Goal: Task Accomplishment & Management: Complete application form

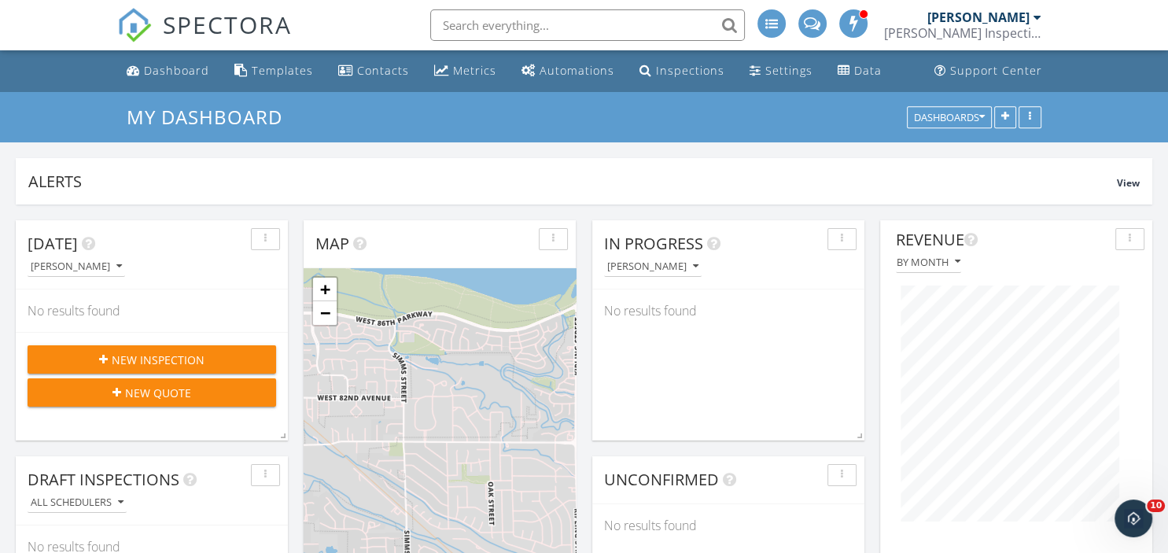
scroll to position [1785, 1168]
click at [153, 359] on span "New Inspection" at bounding box center [158, 360] width 93 height 17
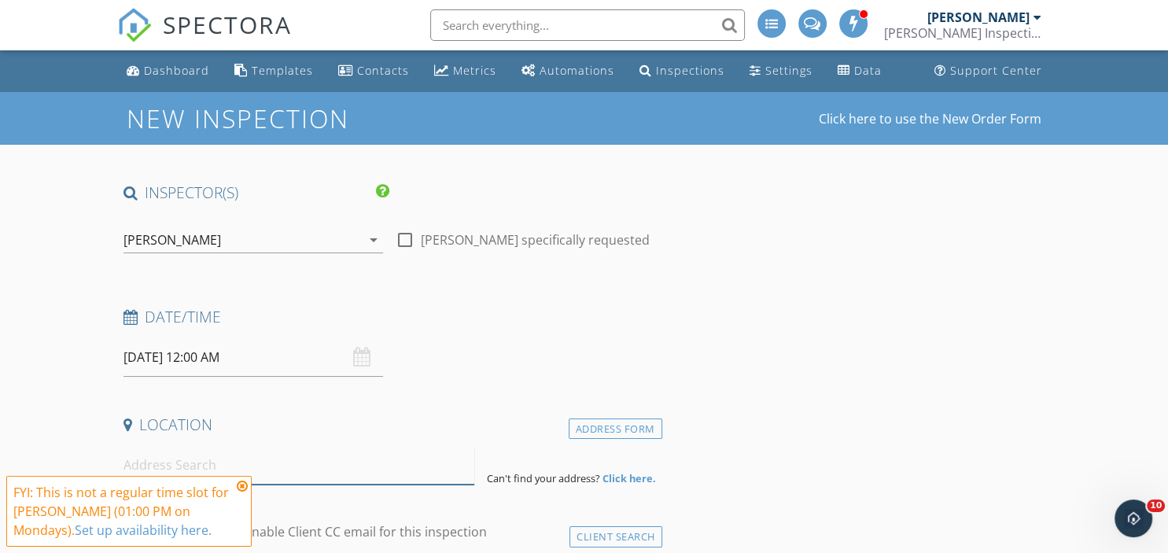
click at [278, 474] on input at bounding box center [298, 465] width 351 height 39
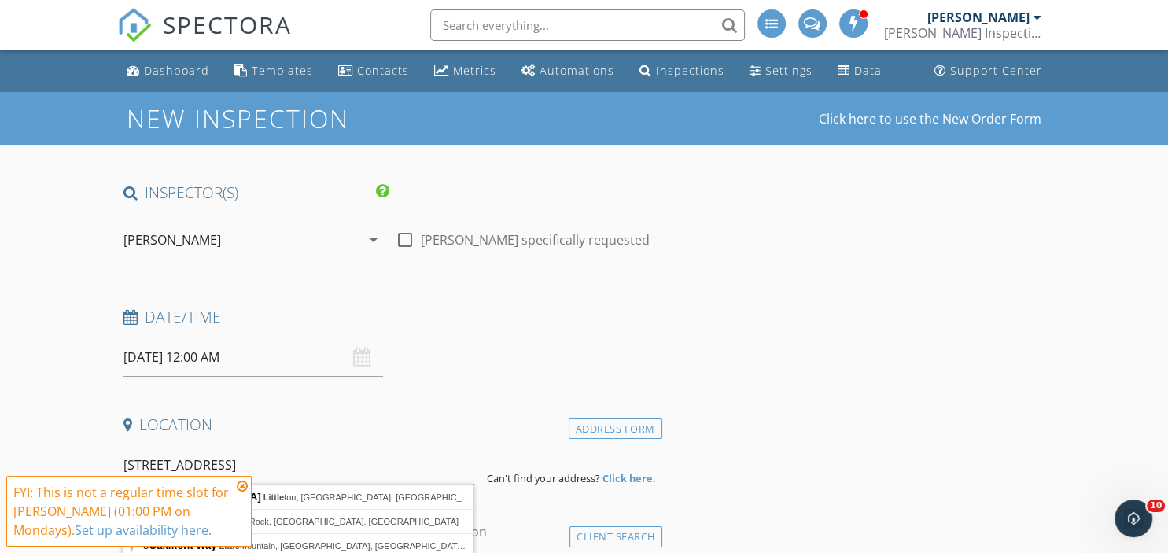
click at [243, 485] on icon at bounding box center [242, 486] width 11 height 13
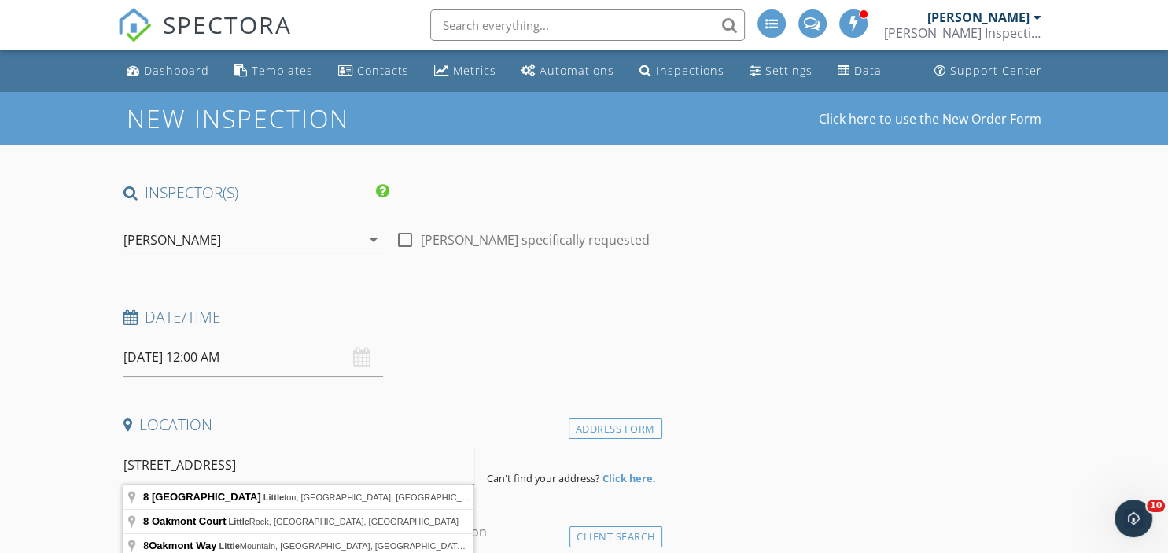
click at [294, 470] on input "[STREET_ADDRESS]" at bounding box center [298, 465] width 351 height 39
type input "[STREET_ADDRESS]"
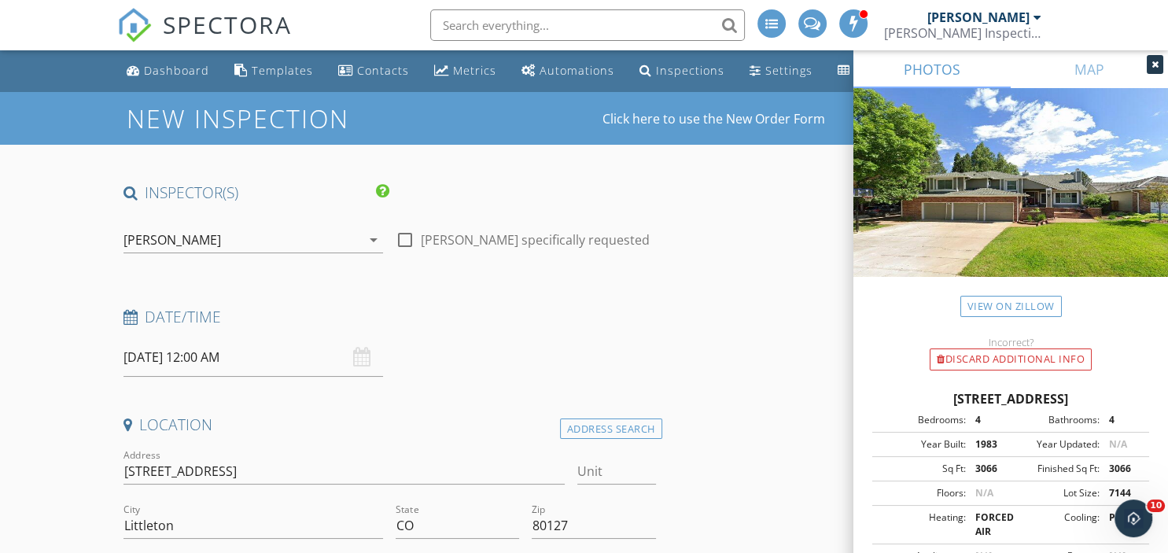
scroll to position [164, 0]
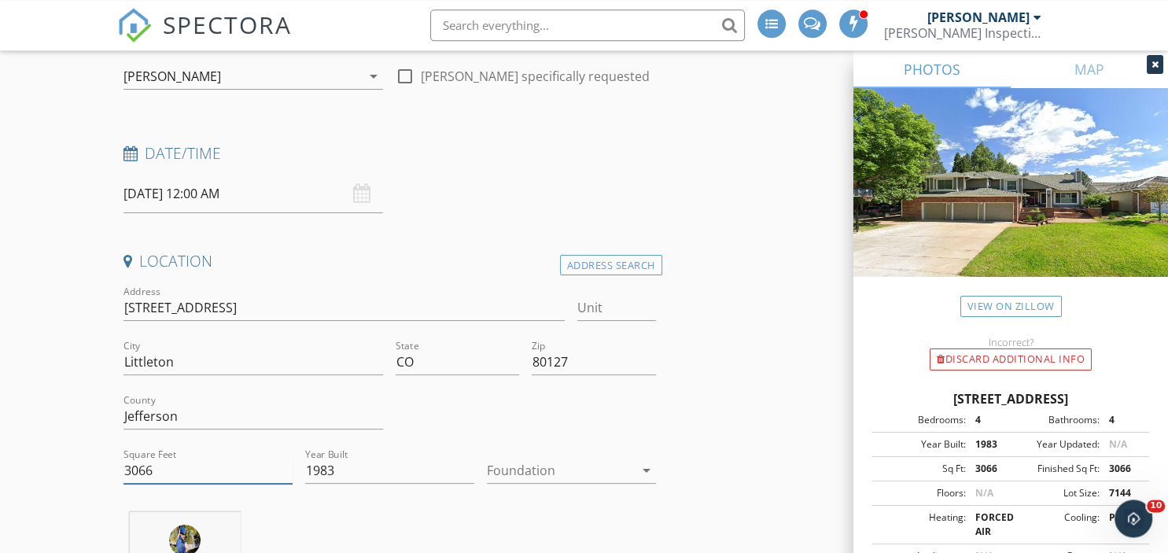
click at [168, 466] on input "3066" at bounding box center [207, 471] width 169 height 26
type input "3314"
click at [562, 466] on div at bounding box center [560, 470] width 147 height 25
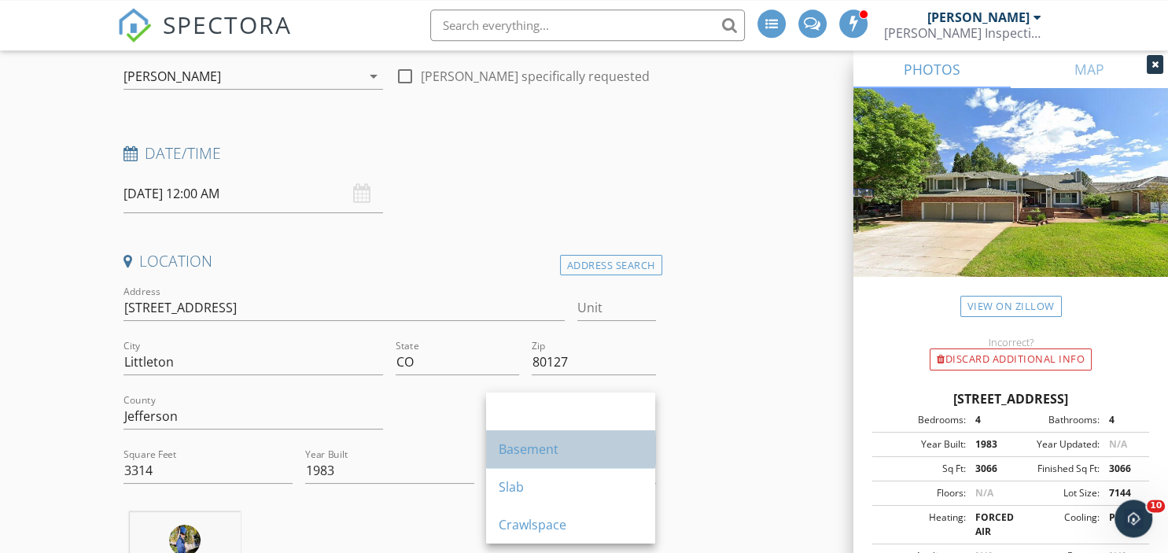
click at [529, 455] on div "Basement" at bounding box center [571, 449] width 144 height 19
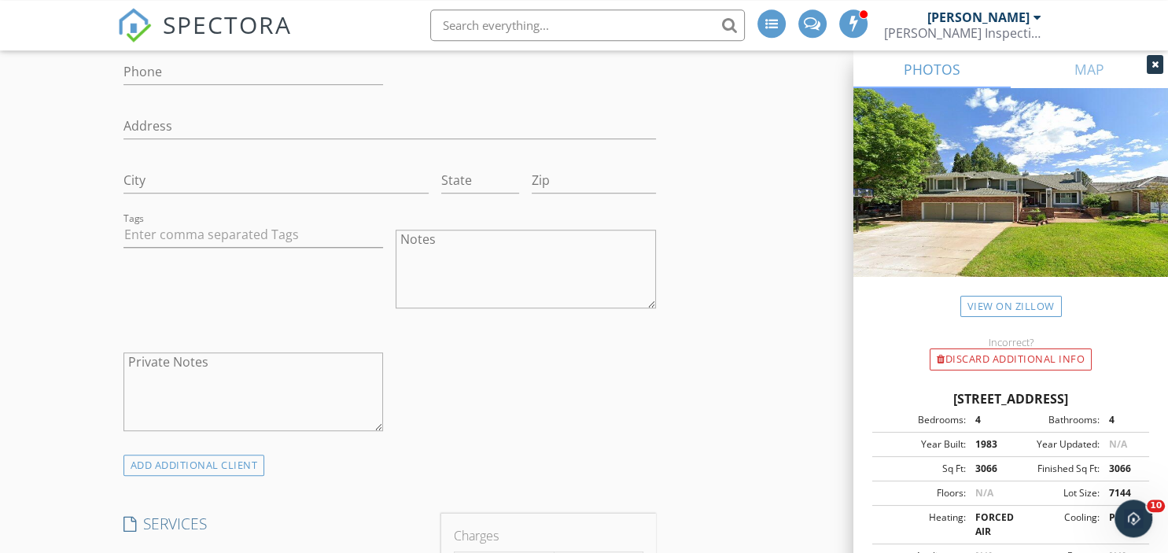
scroll to position [1235, 0]
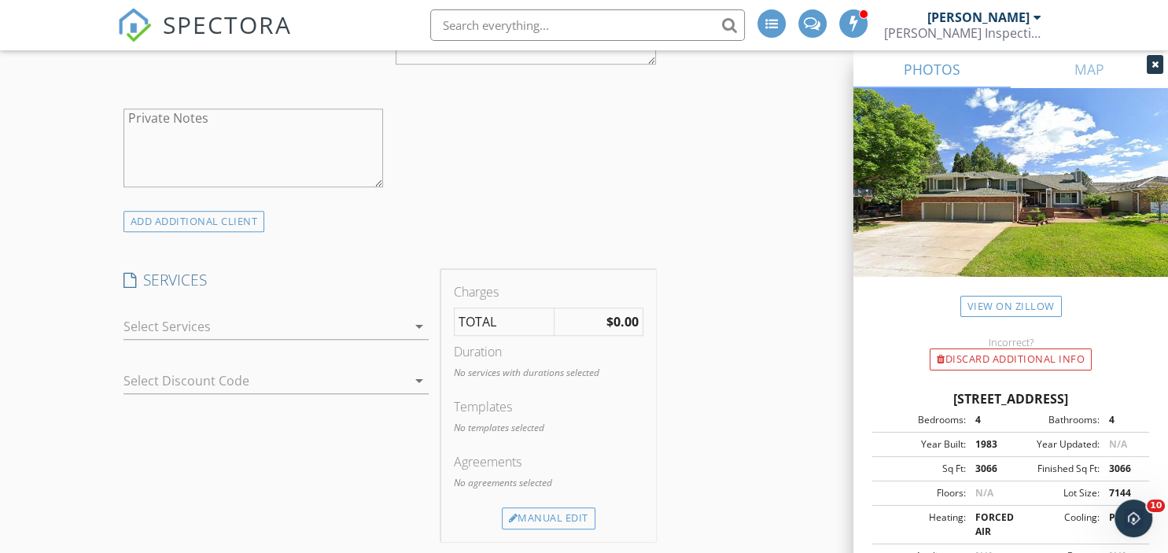
click at [200, 322] on div at bounding box center [264, 326] width 283 height 25
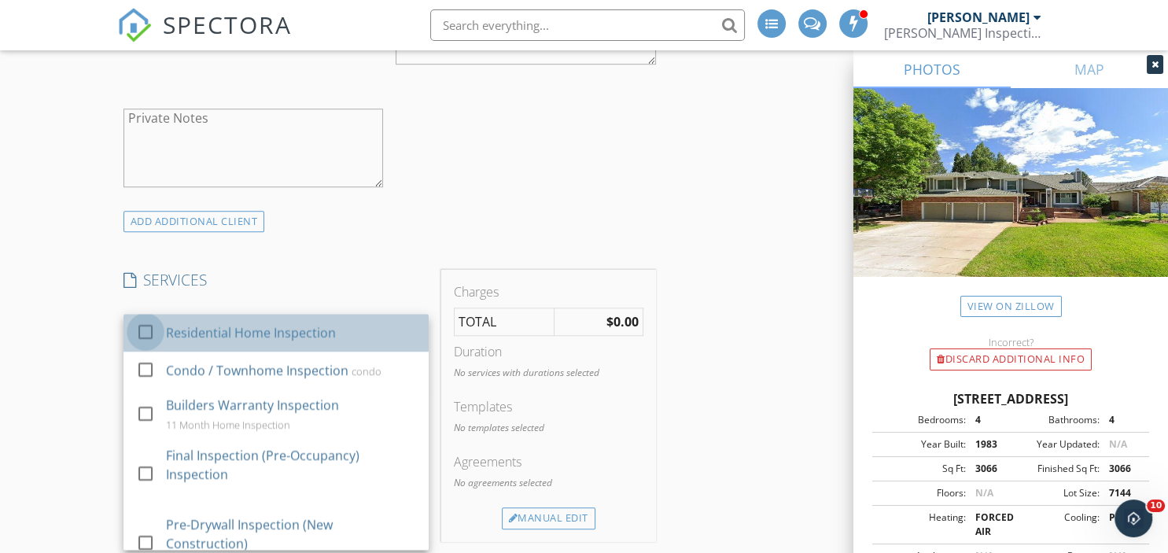
click at [140, 332] on div at bounding box center [145, 331] width 27 height 27
checkbox input "false"
checkbox input "true"
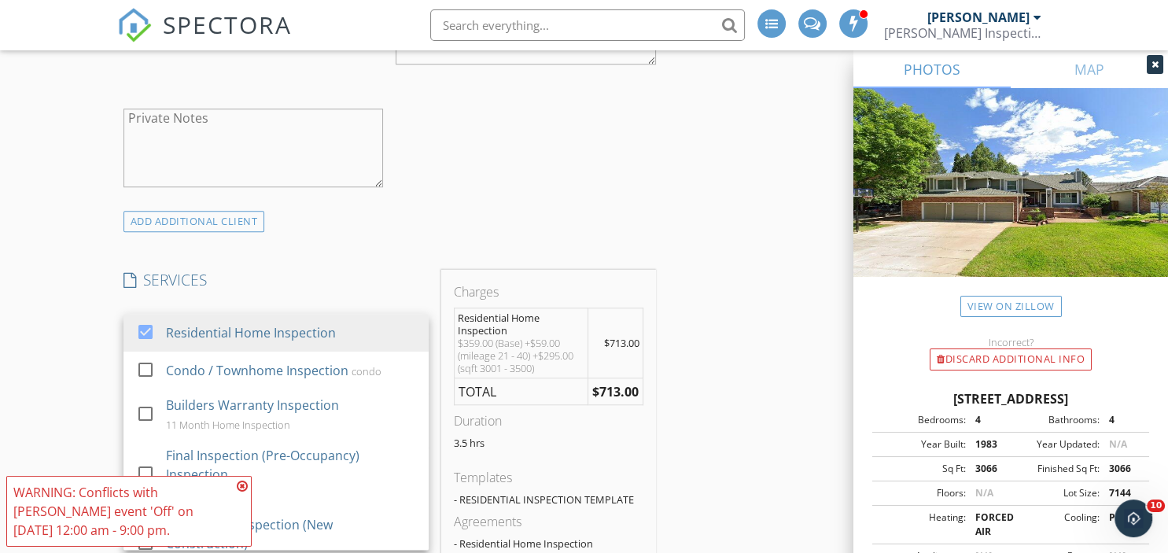
click at [81, 318] on div "New Inspection Click here to use the New Order Form INSPECTOR(S) check_box [PER…" at bounding box center [584, 532] width 1168 height 3351
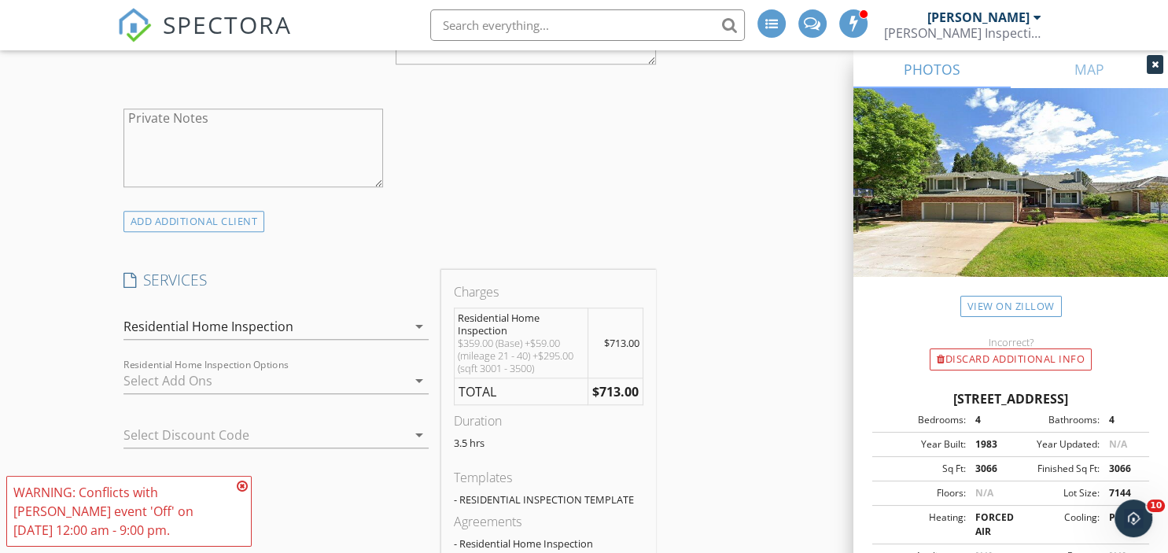
click at [153, 392] on div "Residential Home Inspection Options arrow_drop_down" at bounding box center [275, 389] width 305 height 42
click at [145, 380] on div at bounding box center [264, 380] width 283 height 25
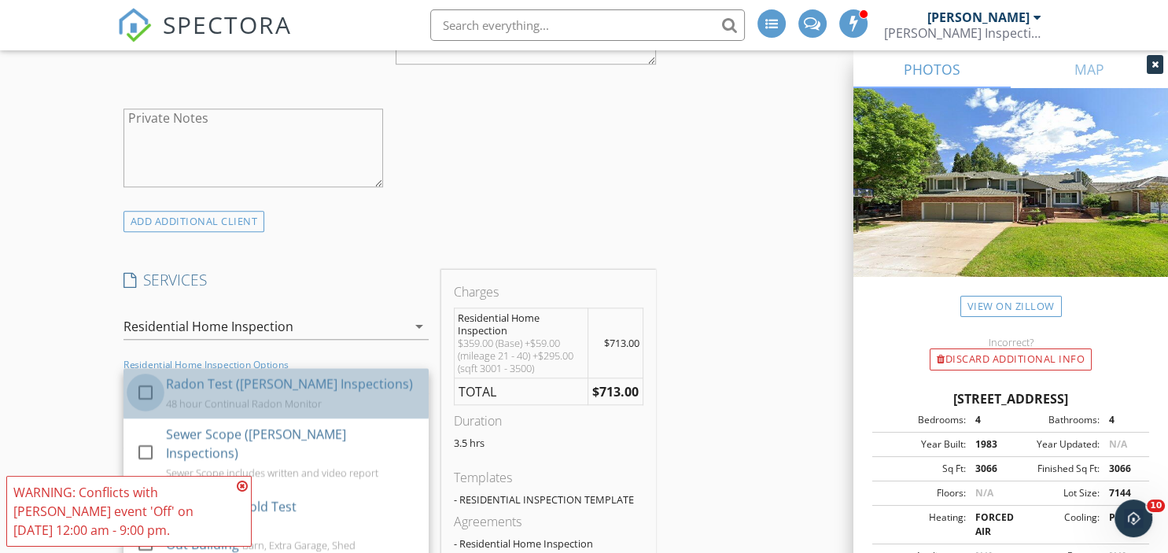
click at [146, 386] on div at bounding box center [145, 392] width 27 height 27
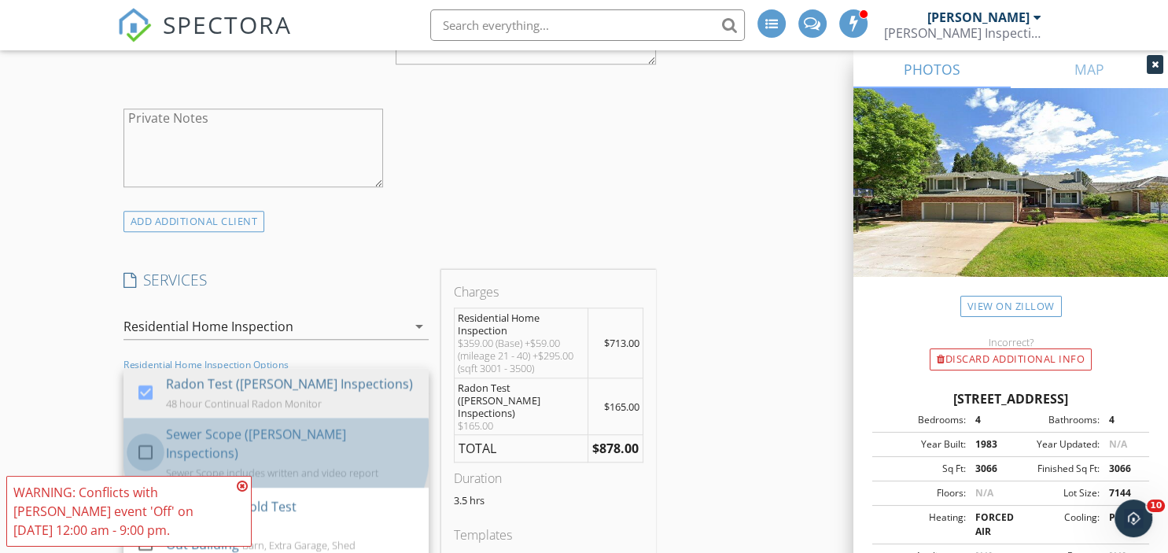
click at [156, 444] on div at bounding box center [145, 452] width 27 height 27
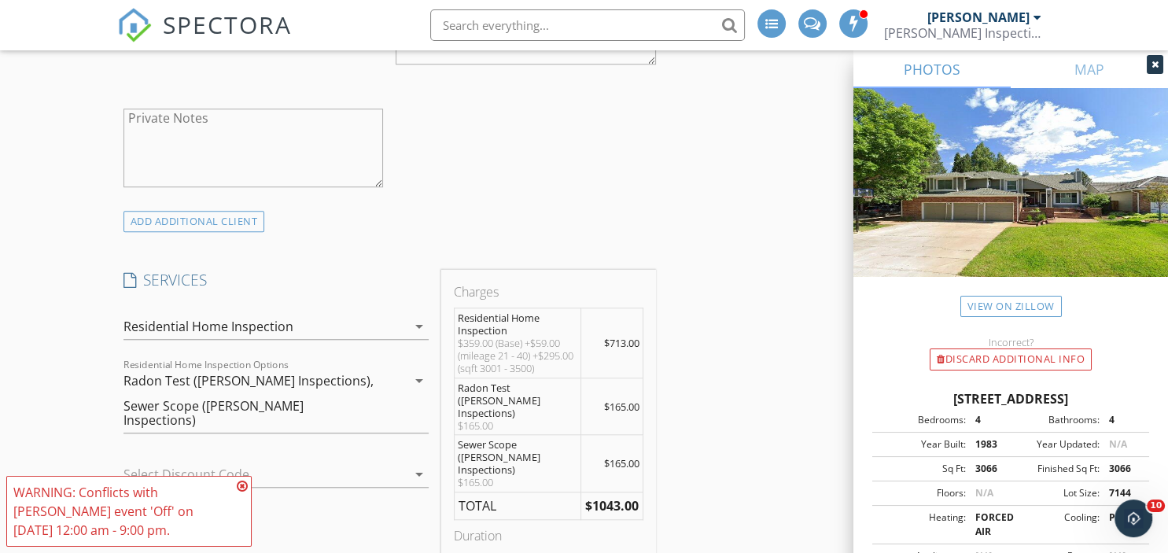
scroll to position [1338, 0]
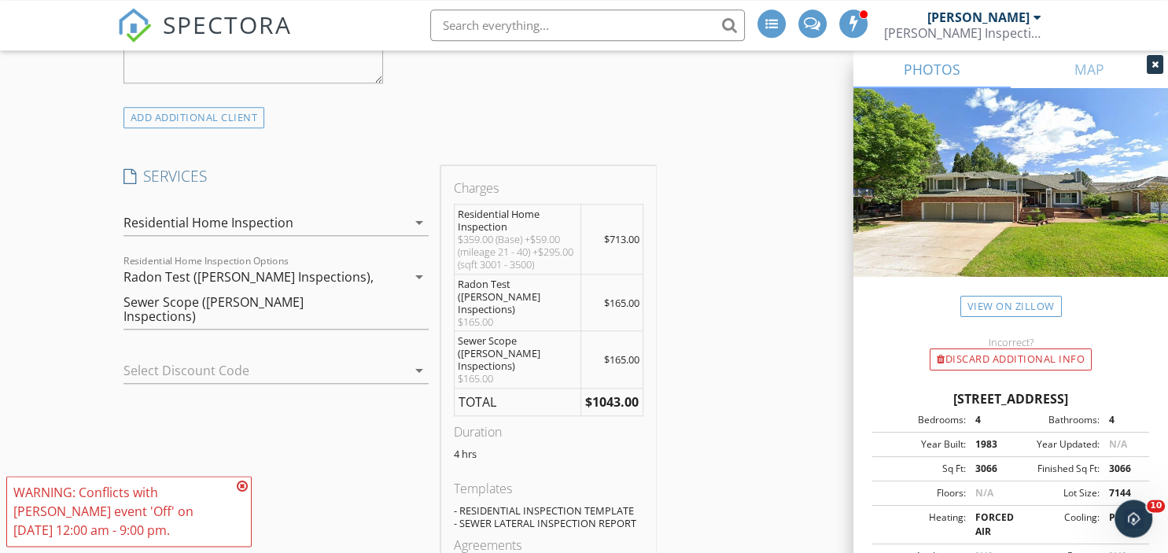
click at [197, 358] on div at bounding box center [253, 370] width 261 height 25
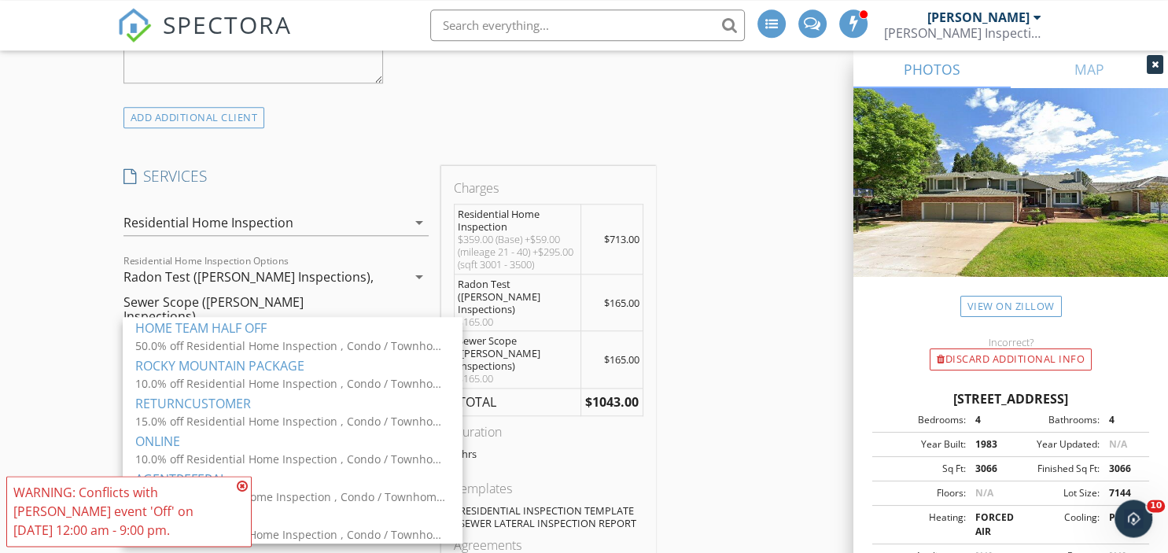
scroll to position [1411, 0]
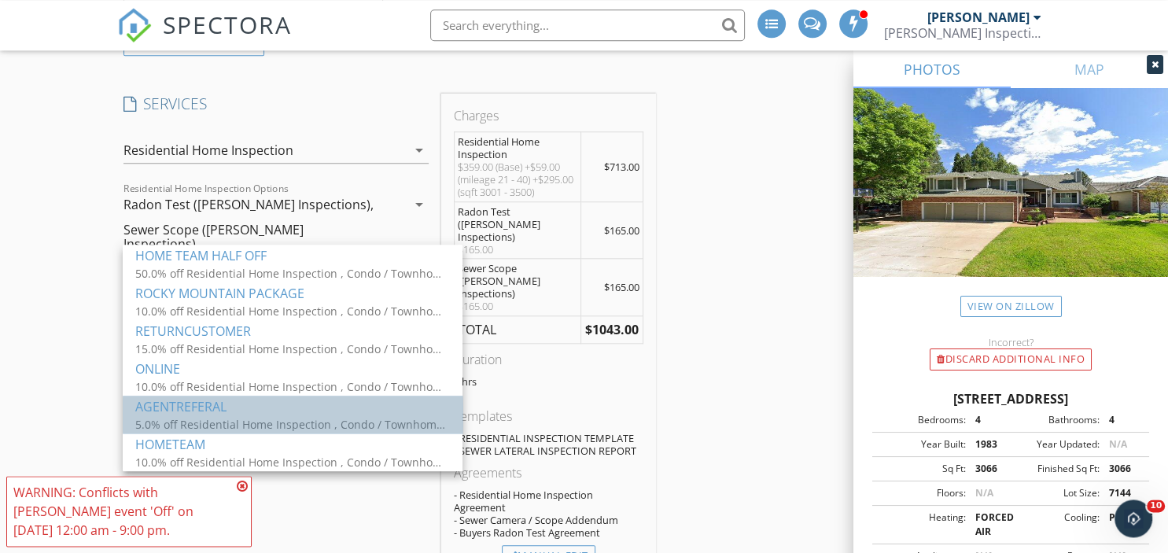
click at [273, 418] on div "5.0% off Residential Home Inspection , Condo / Townhome Inspection, Builders Wa…" at bounding box center [292, 424] width 315 height 17
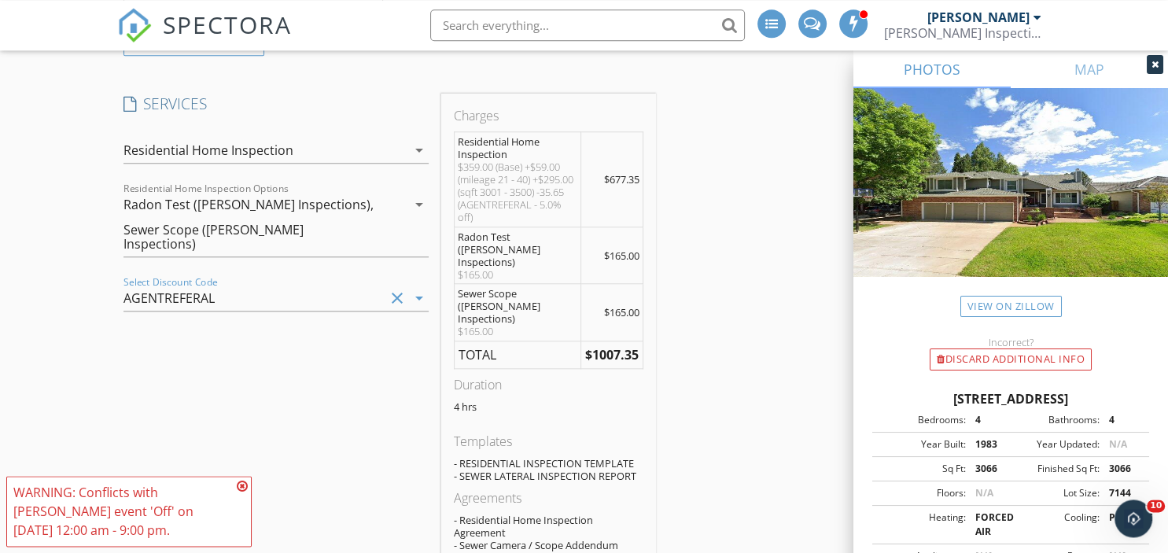
click at [402, 289] on icon "clear" at bounding box center [397, 298] width 19 height 19
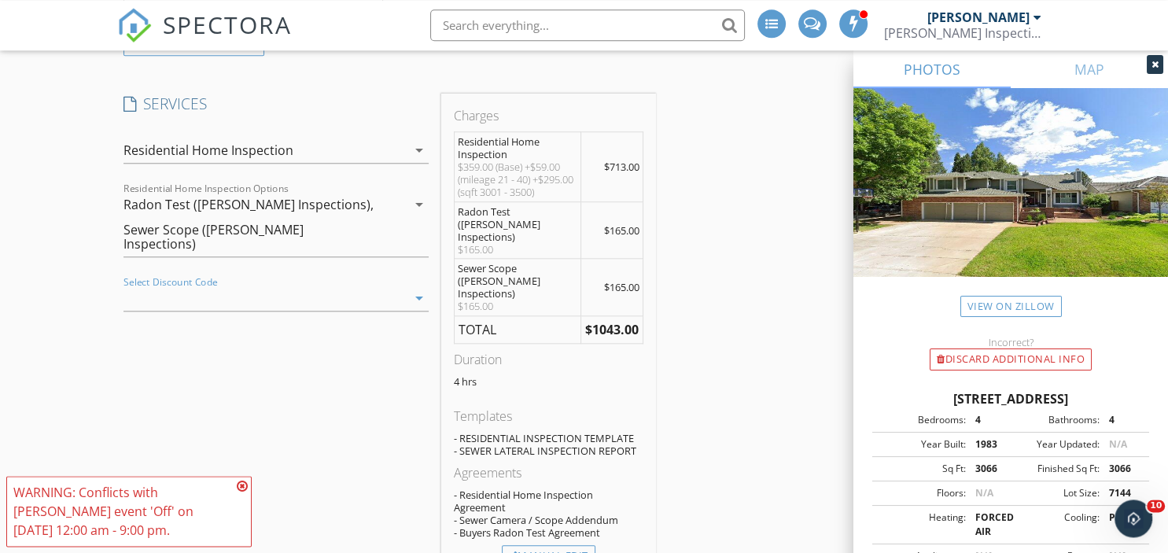
click at [145, 287] on div at bounding box center [253, 297] width 261 height 25
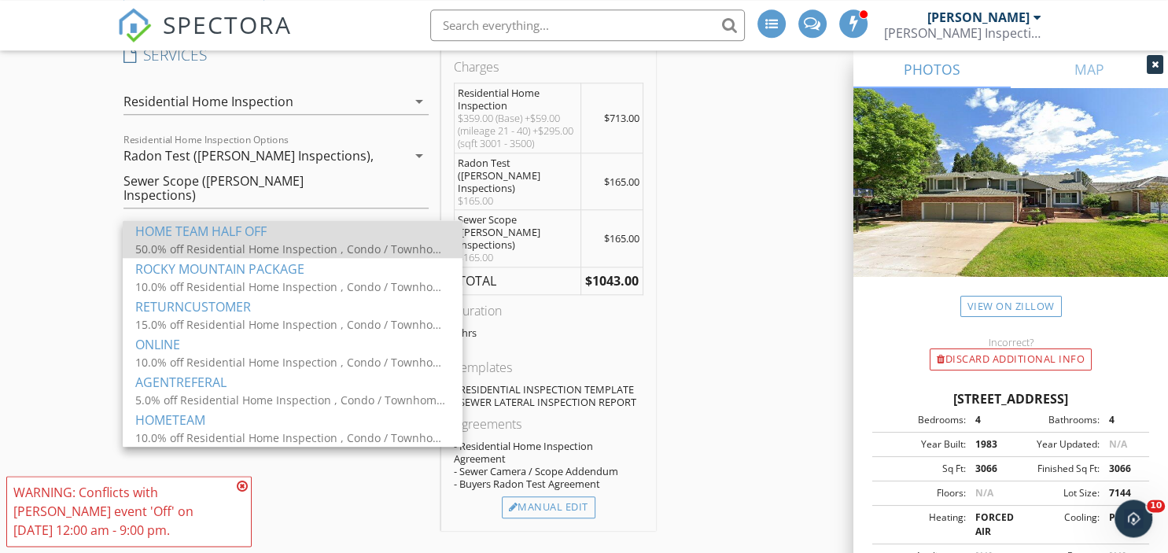
scroll to position [1460, 0]
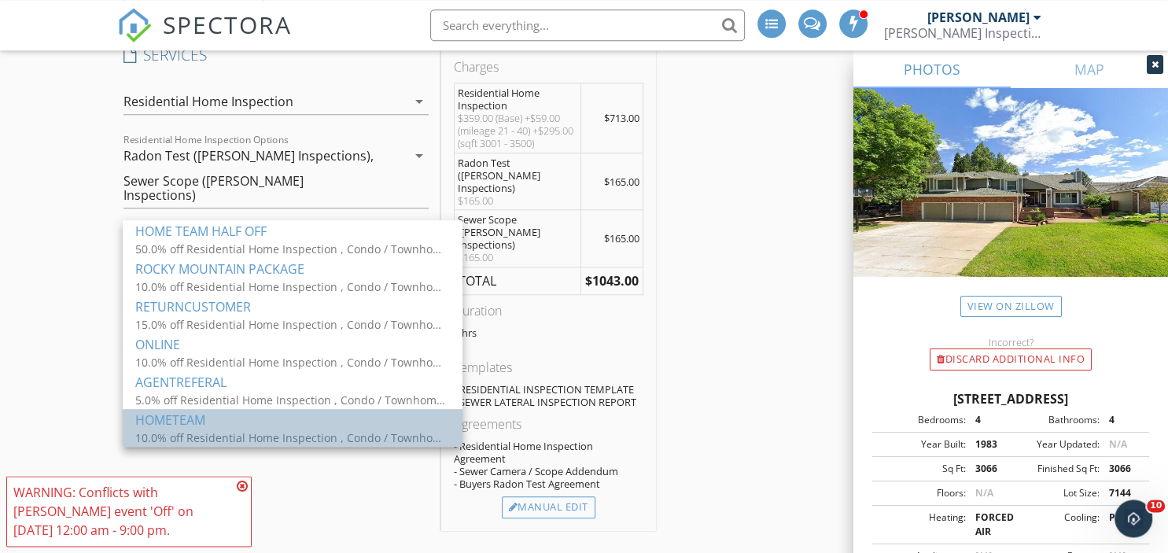
click at [237, 429] on div "HOMETEAM 10.0% off Residential Home Inspection , Condo / Townhome Inspection, B…" at bounding box center [292, 428] width 315 height 38
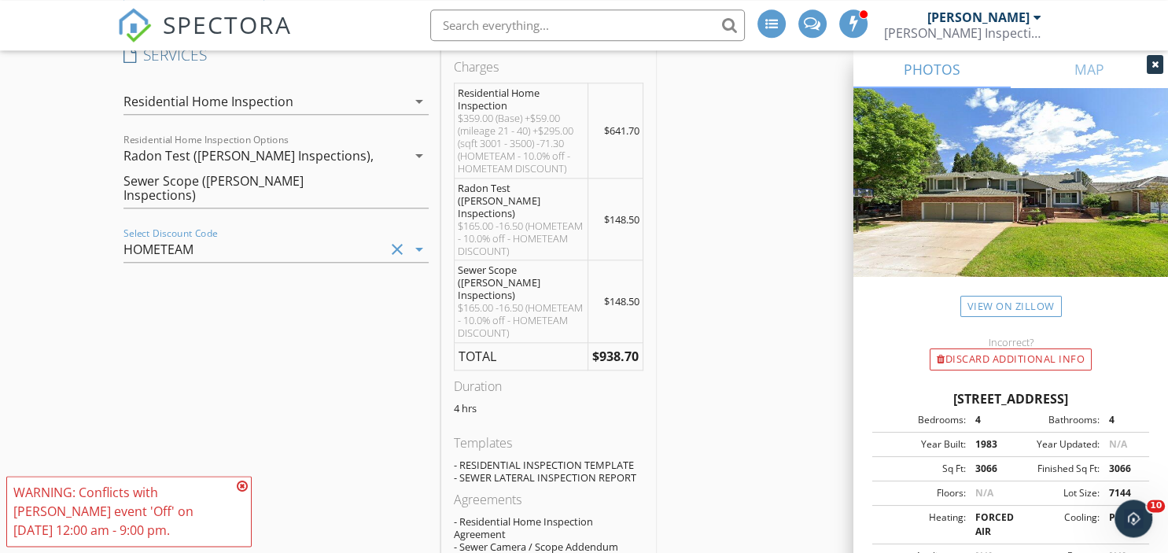
scroll to position [1607, 0]
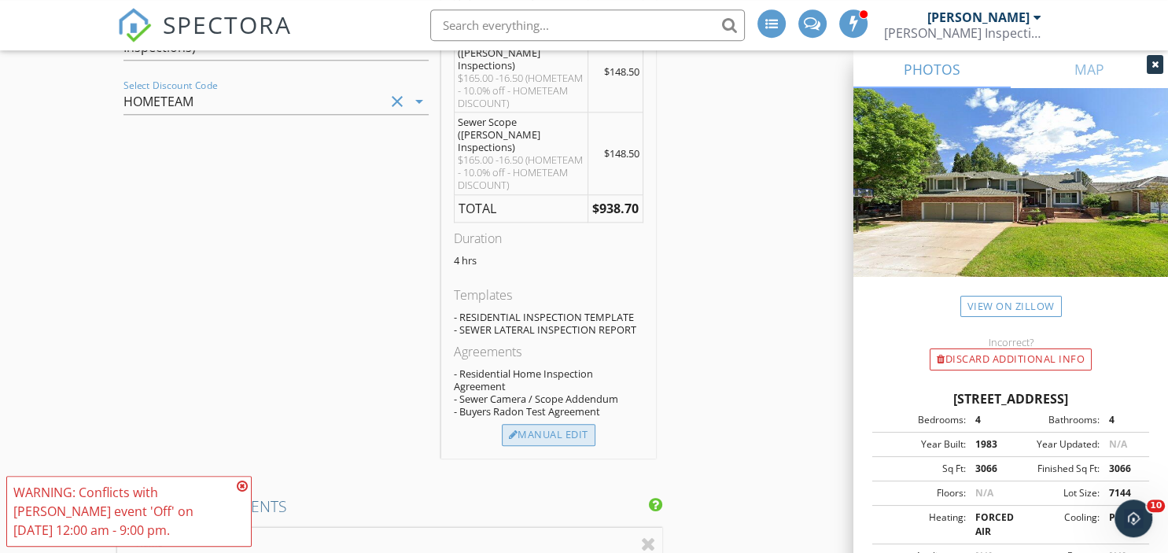
click at [532, 424] on div "Manual Edit" at bounding box center [549, 435] width 94 height 22
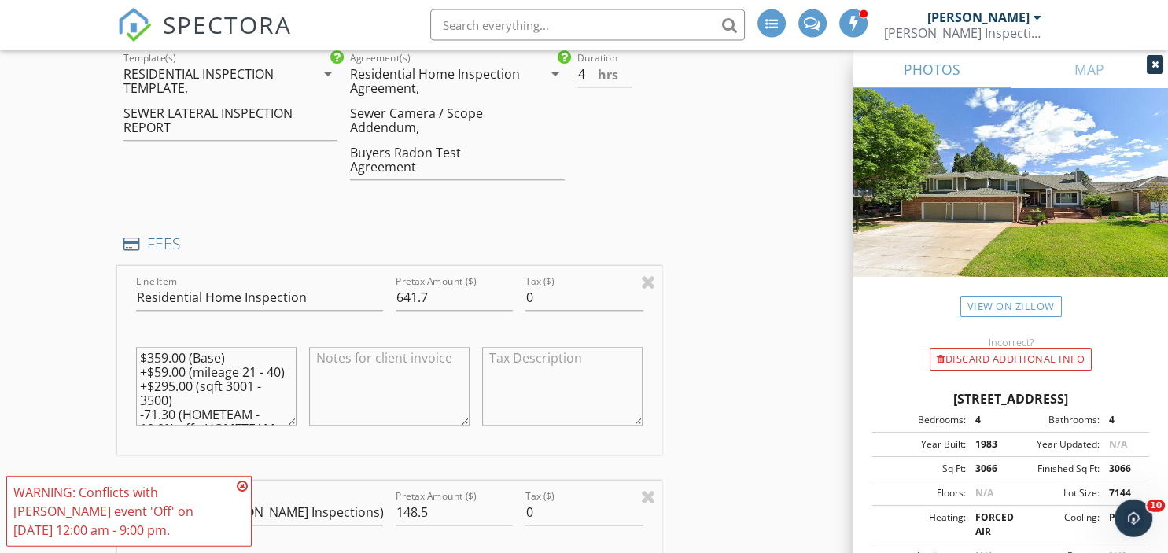
scroll to position [1423, 0]
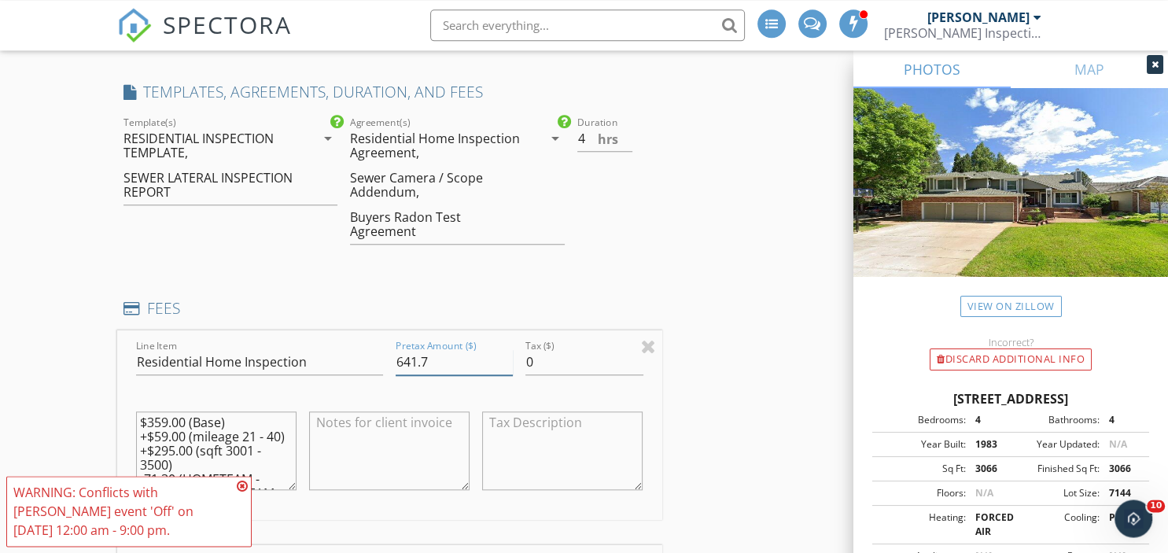
click at [444, 365] on input "641.7" at bounding box center [454, 362] width 117 height 26
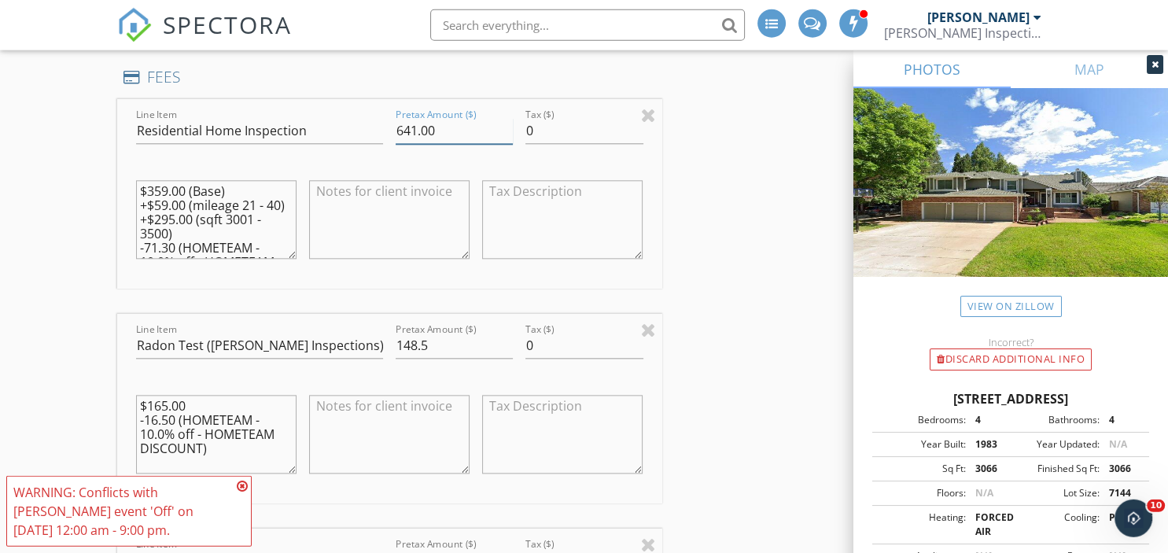
scroll to position [1655, 0]
type input "641.00"
click at [438, 331] on input "148.5" at bounding box center [454, 344] width 117 height 26
type input "148.00"
click at [465, 385] on div at bounding box center [389, 432] width 160 height 94
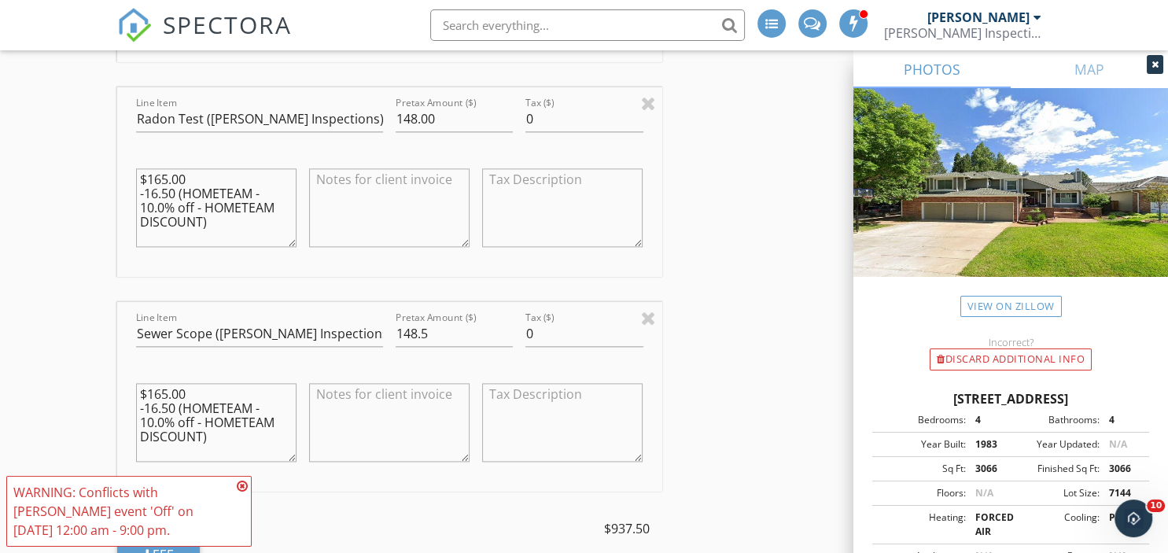
scroll to position [1879, 0]
click at [433, 330] on input "148.5" at bounding box center [454, 335] width 117 height 26
type input "148.00"
click at [725, 391] on div "INSPECTOR(S) check_box [PERSON_NAME] PRIMARY [PERSON_NAME] arrow_drop_down chec…" at bounding box center [584, 395] width 934 height 4184
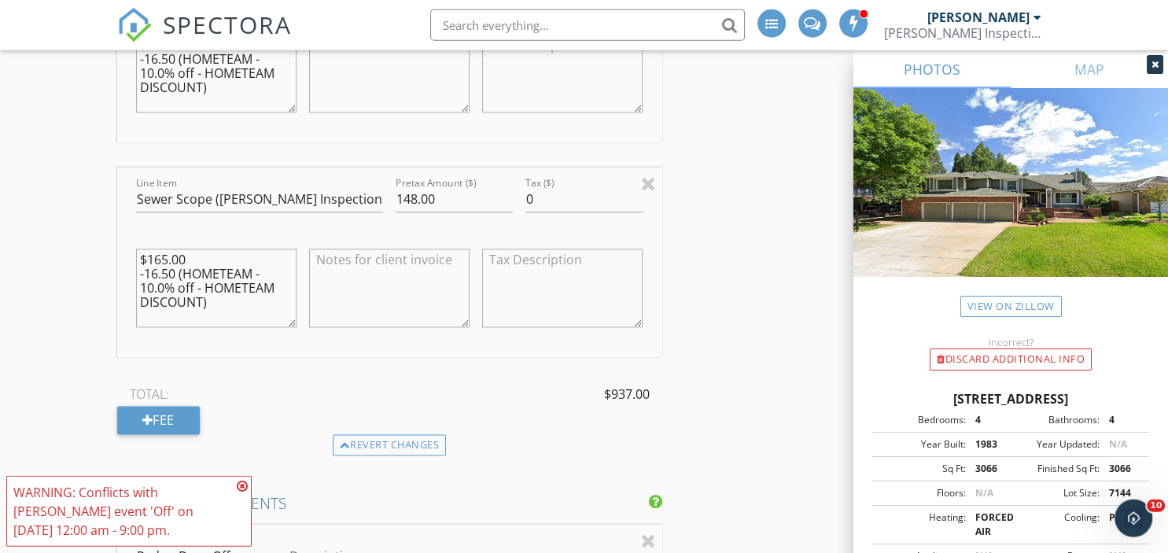
scroll to position [2020, 0]
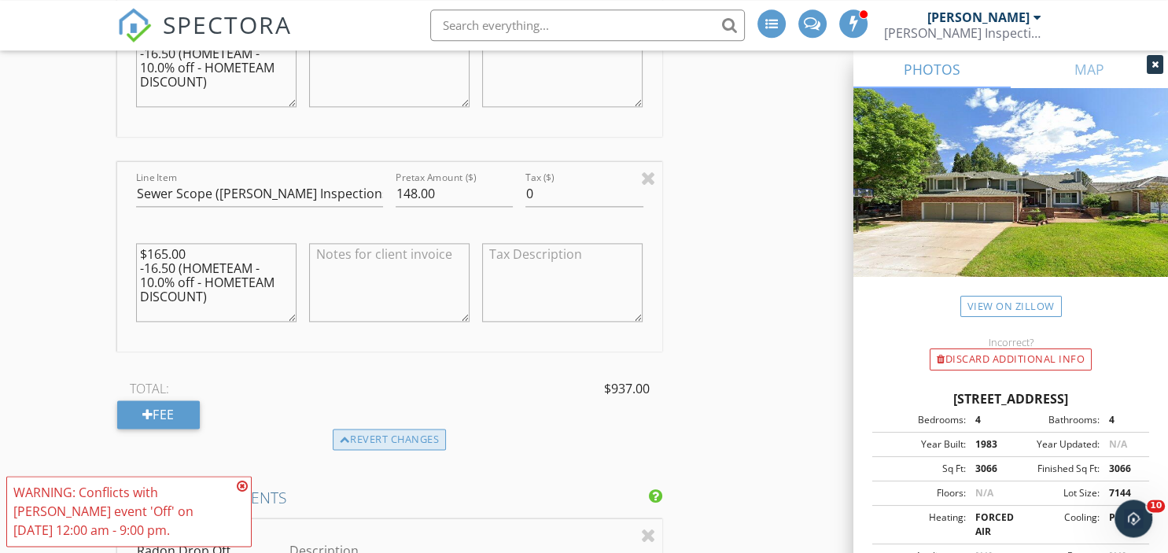
click at [407, 437] on div "Revert changes" at bounding box center [390, 440] width 114 height 22
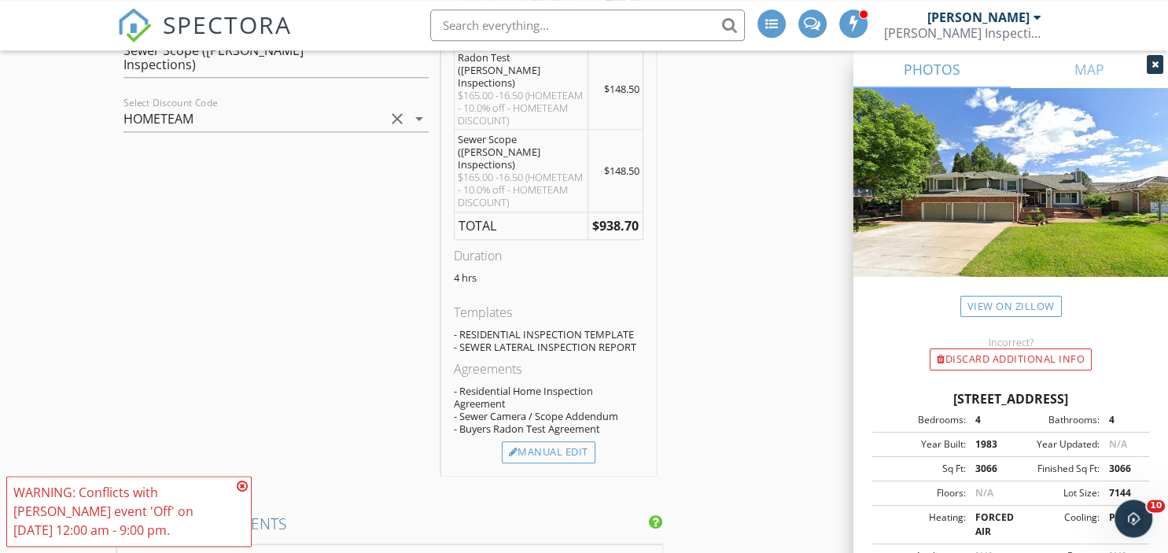
scroll to position [1419, 0]
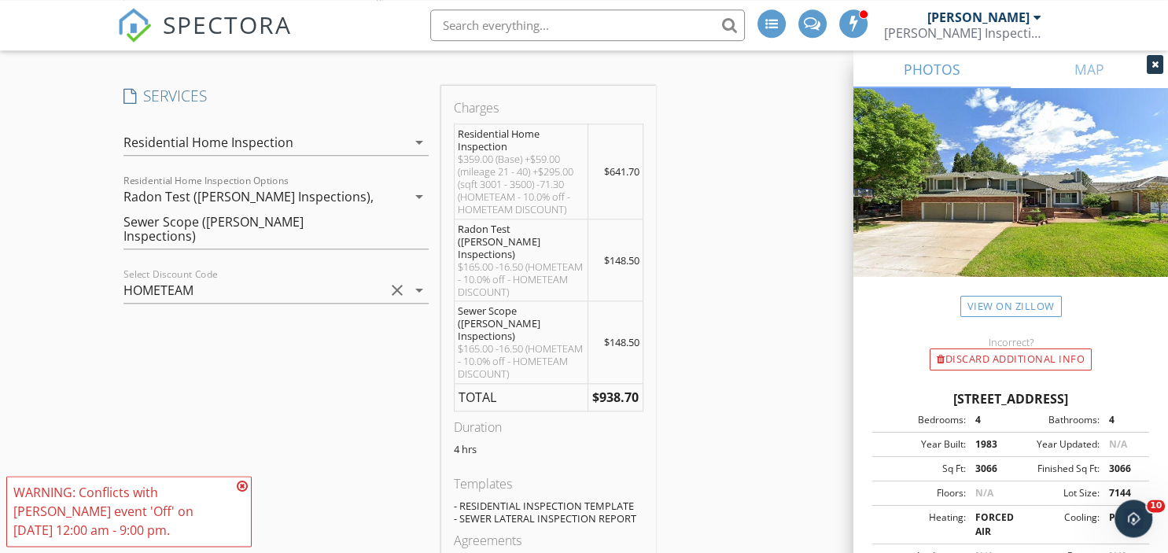
click at [398, 281] on icon "clear" at bounding box center [397, 290] width 19 height 19
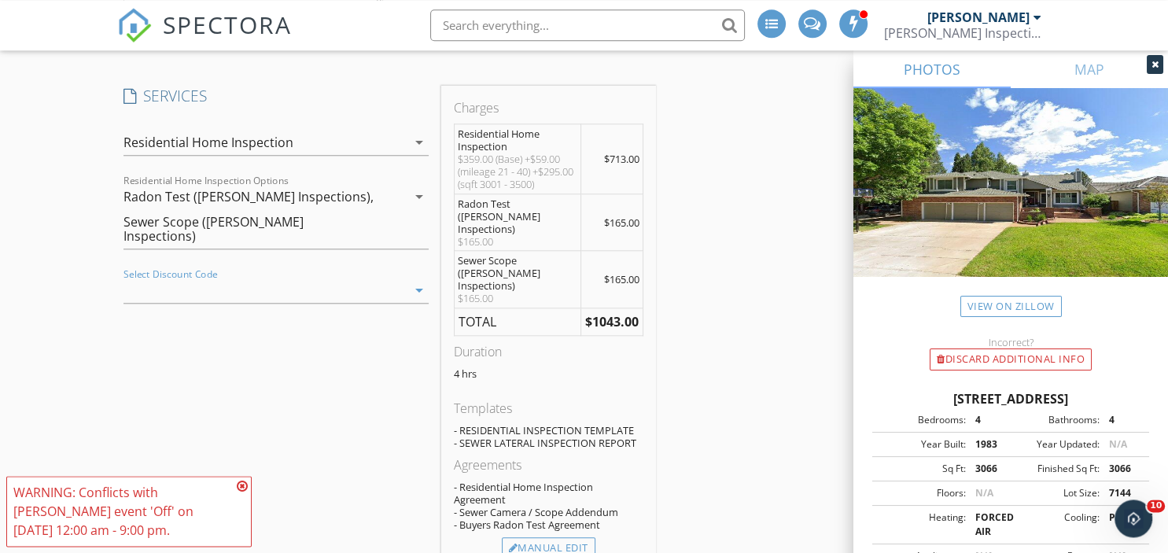
click at [553, 537] on div "Manual Edit" at bounding box center [549, 548] width 94 height 22
type input "713.0"
type textarea "$359.00 (Base) +$59.00 (mileage 21 - 40) +$295.00 (sqft 3001 - 3500)"
type input "165.0"
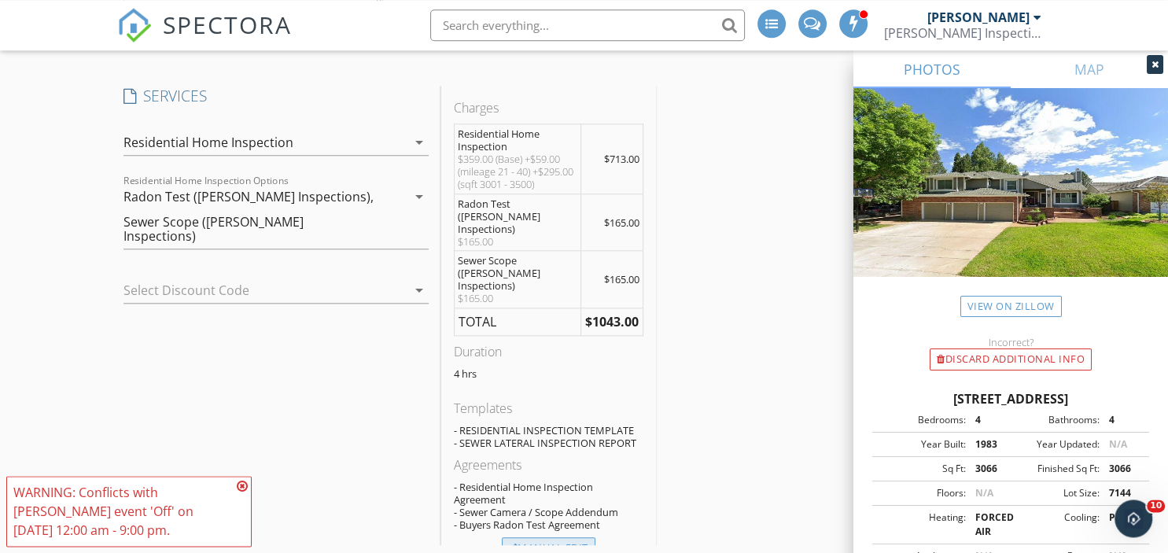
type textarea "$165.00"
type input "165.0"
type textarea "$165.00"
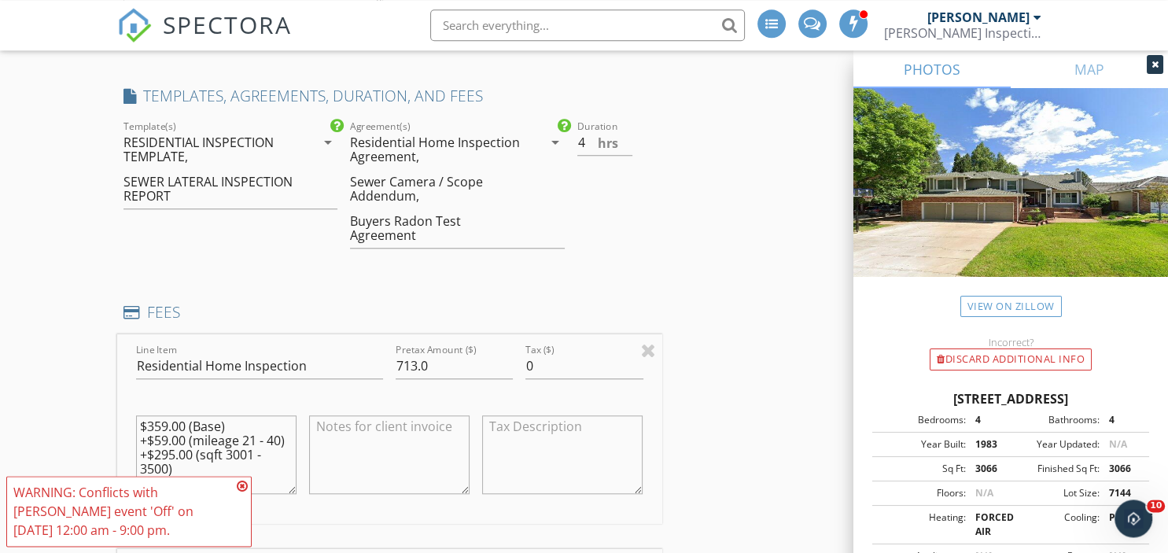
scroll to position [1444, 0]
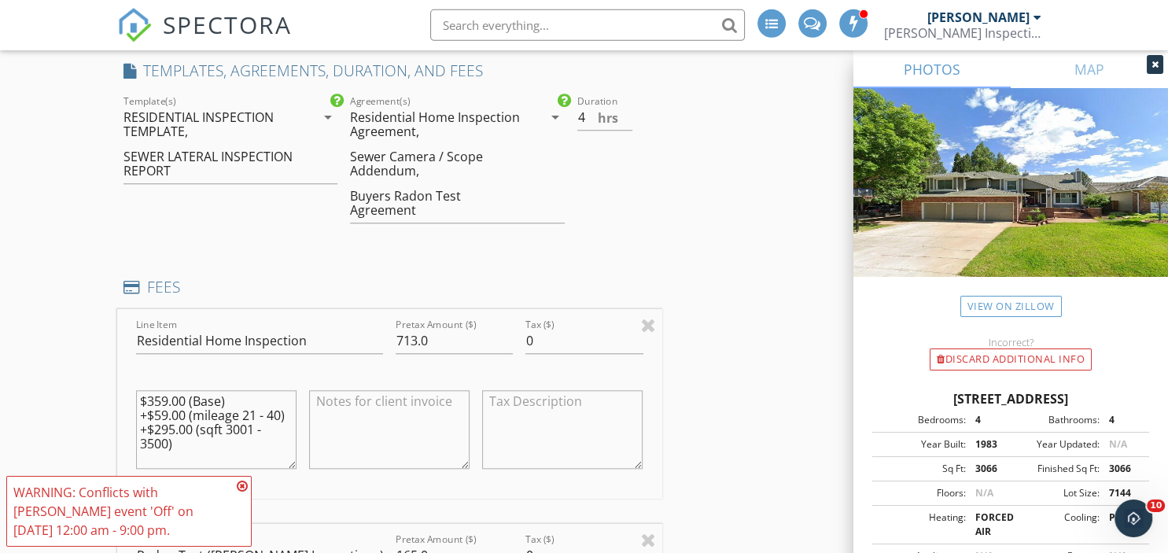
click at [186, 452] on textarea "$359.00 (Base) +$59.00 (mileage 21 - 40) +$295.00 (sqft 3001 - 3500)" at bounding box center [216, 429] width 160 height 79
type textarea "$359.00 (Base) +$59.00 (mileage 21 - 40) +$295.00 (sqft 3001 - 3500) -59.00 DIS…"
click at [449, 337] on input "713.0" at bounding box center [454, 341] width 117 height 26
type input "7"
type input "654.00"
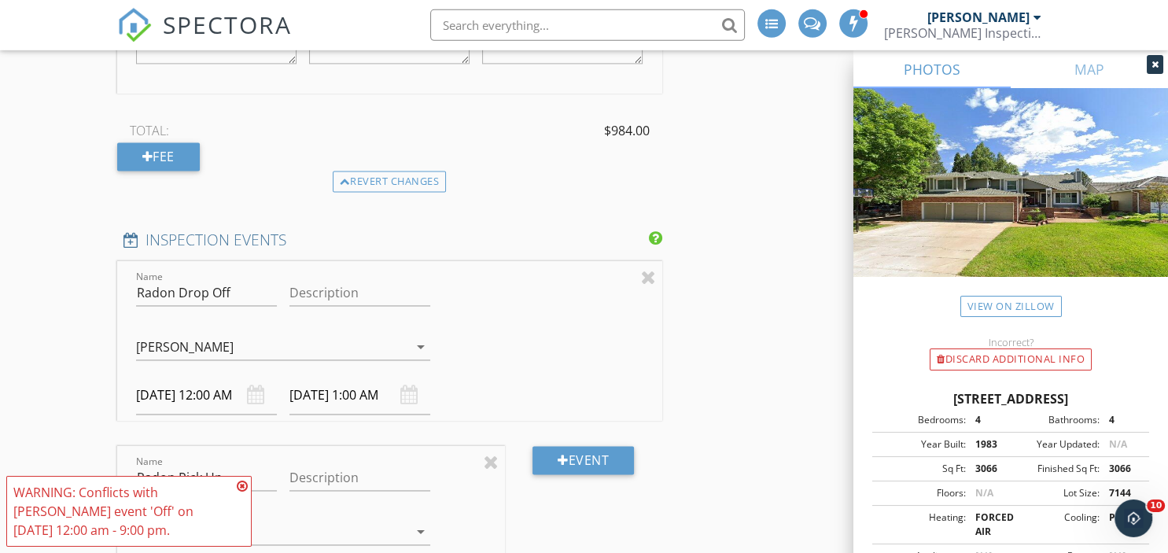
scroll to position [2281, 0]
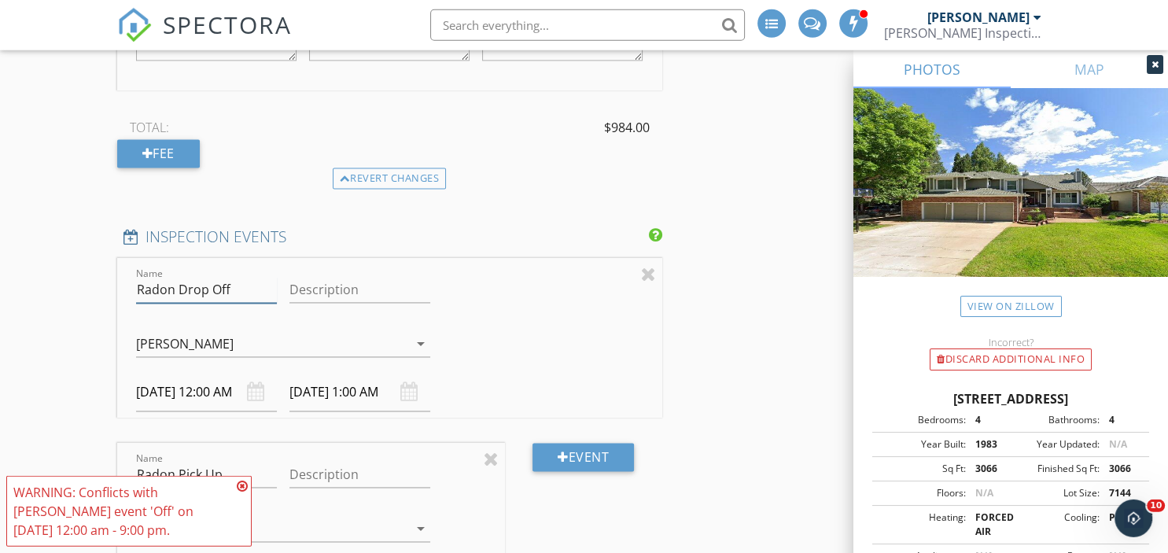
click at [248, 290] on input "Radon Drop Off" at bounding box center [206, 291] width 141 height 26
type input "Radon Drop Off (DENVER RADON)"
click at [429, 301] on div "Description" at bounding box center [359, 299] width 141 height 42
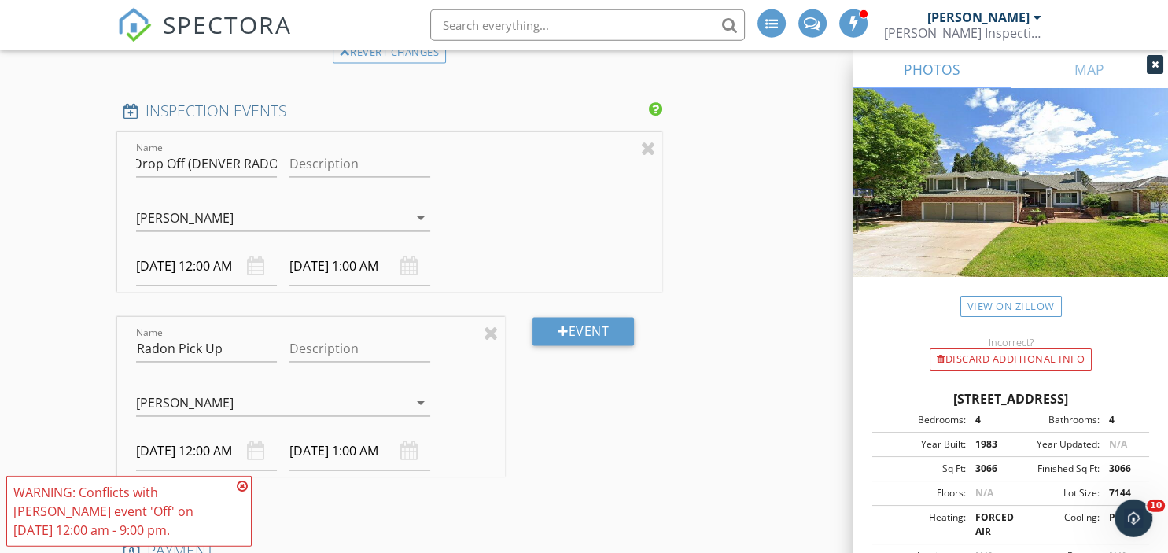
scroll to position [2491, 0]
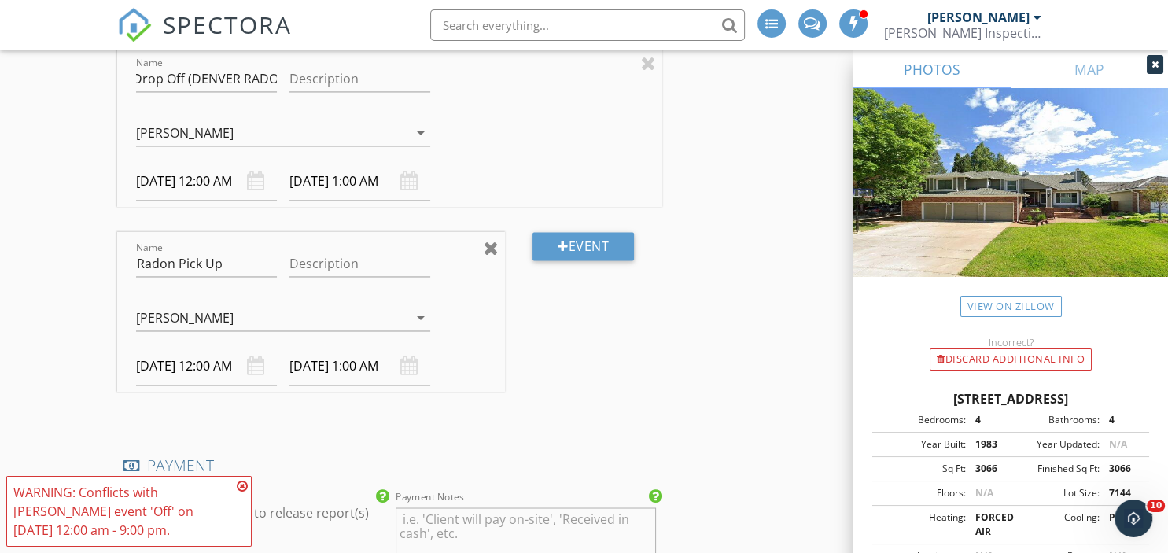
click at [499, 247] on div at bounding box center [491, 248] width 15 height 19
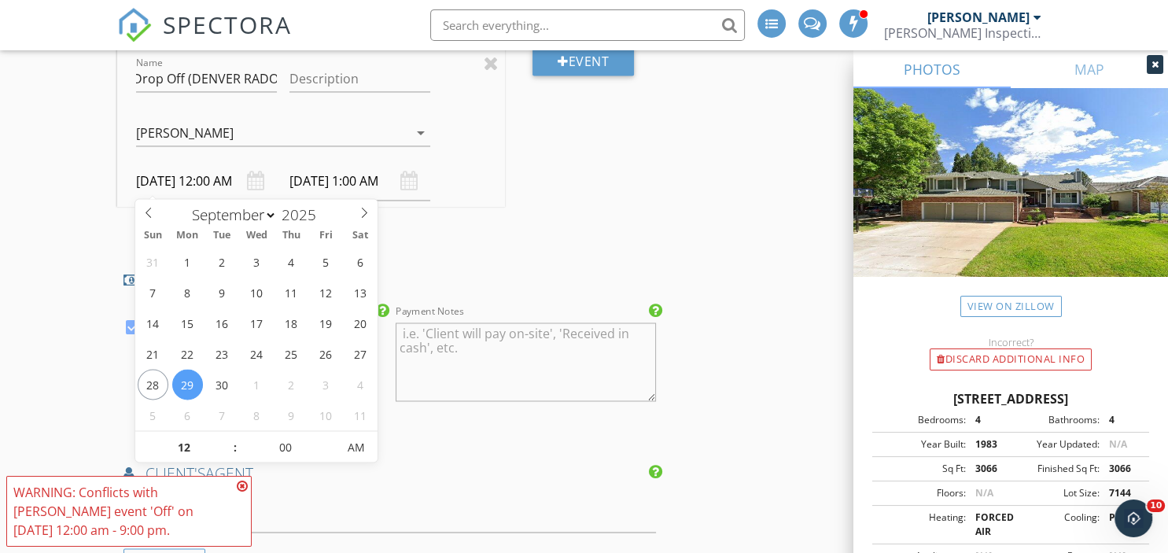
click at [164, 182] on input "[DATE] 12:00 AM" at bounding box center [206, 182] width 141 height 39
type input "[DATE] 12:00 AM"
type input "[DATE] 1:00 AM"
type input "01"
type input "[DATE] 1:00 AM"
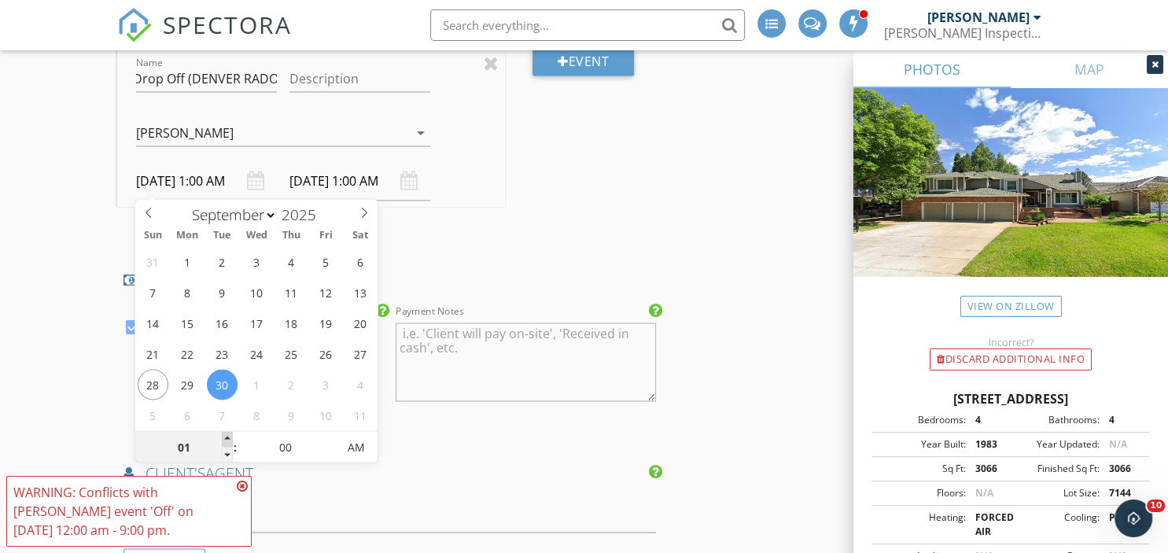
click at [226, 437] on span at bounding box center [227, 440] width 11 height 16
type input "[DATE] 2:00 AM"
type input "02"
type input "[DATE] 2:00 AM"
click at [226, 437] on span at bounding box center [227, 440] width 11 height 16
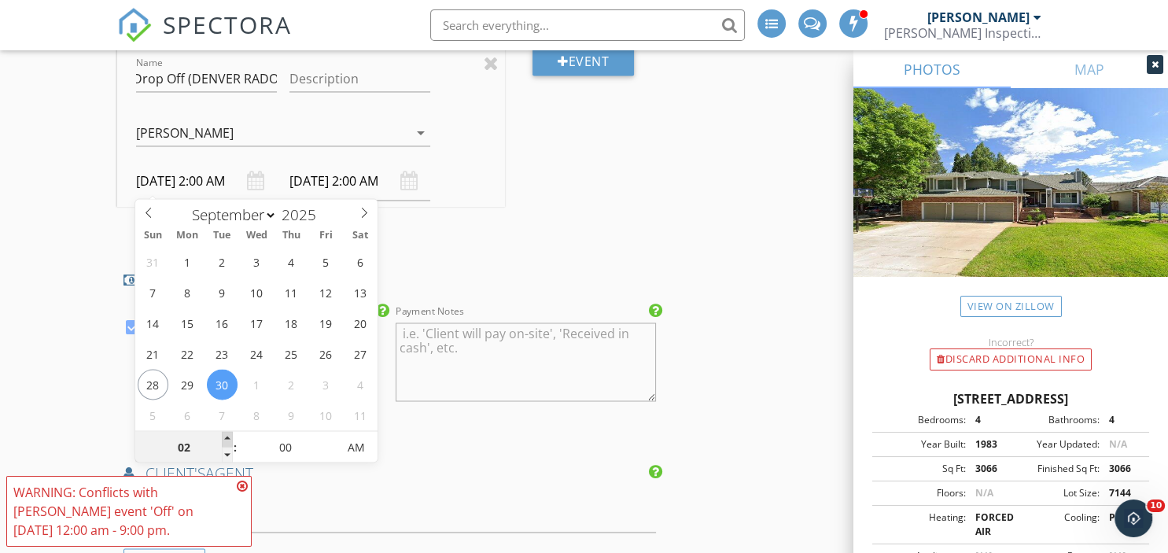
type input "03"
type input "[DATE] 3:00 AM"
click at [226, 437] on span at bounding box center [227, 440] width 11 height 16
type input "04"
type input "[DATE] 4:00 AM"
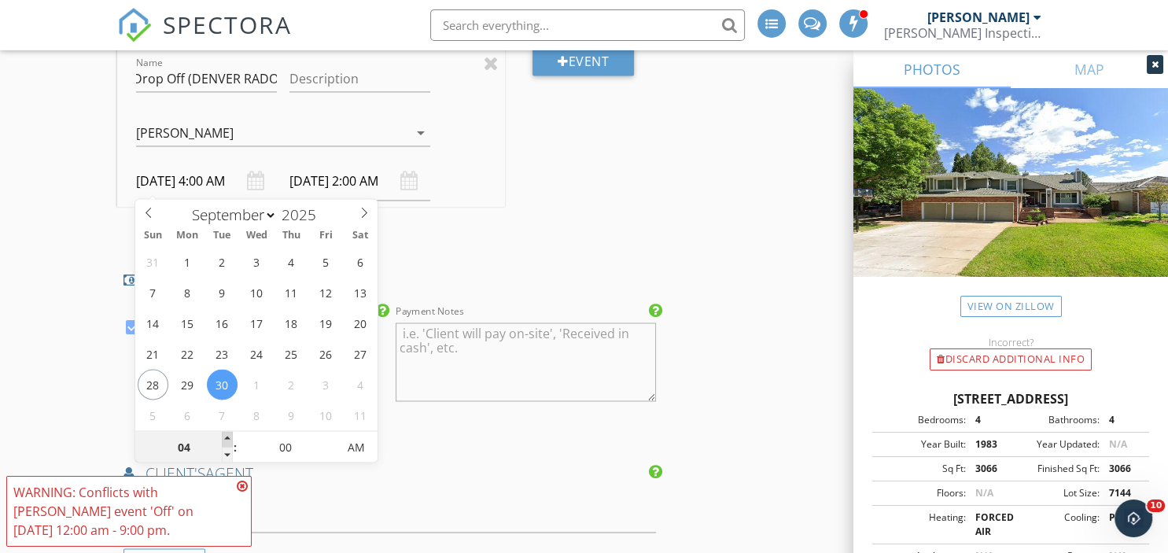
click at [226, 437] on span at bounding box center [227, 440] width 11 height 16
type input "05"
type input "[DATE] 5:00 AM"
click at [226, 437] on span at bounding box center [227, 440] width 11 height 16
type input "06"
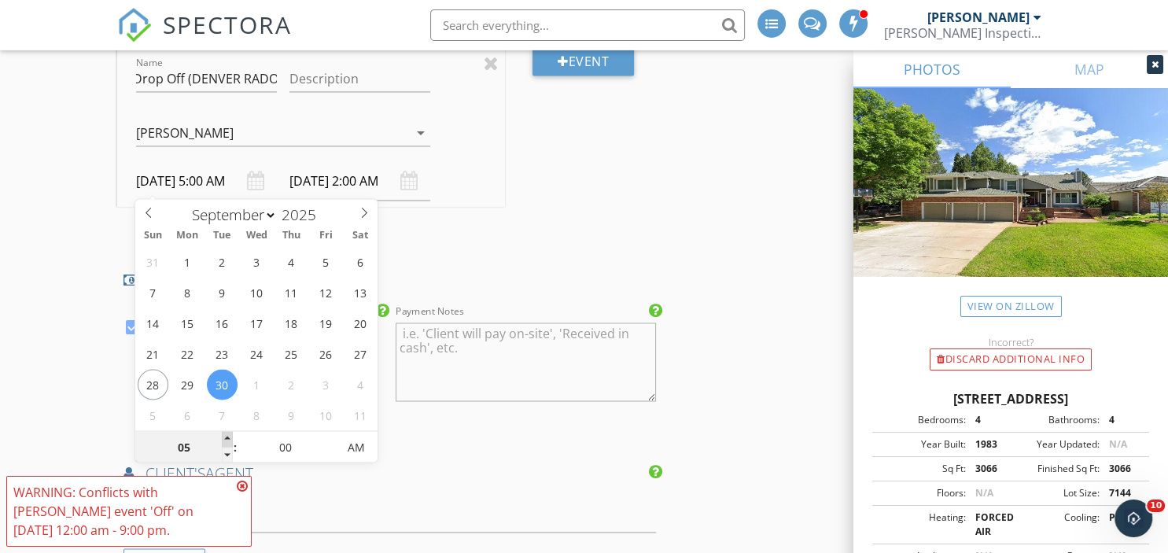
type input "[DATE] 6:00 AM"
click at [226, 437] on span at bounding box center [227, 440] width 11 height 16
type input "07"
type input "[DATE] 7:00 AM"
click at [226, 437] on span at bounding box center [227, 440] width 11 height 16
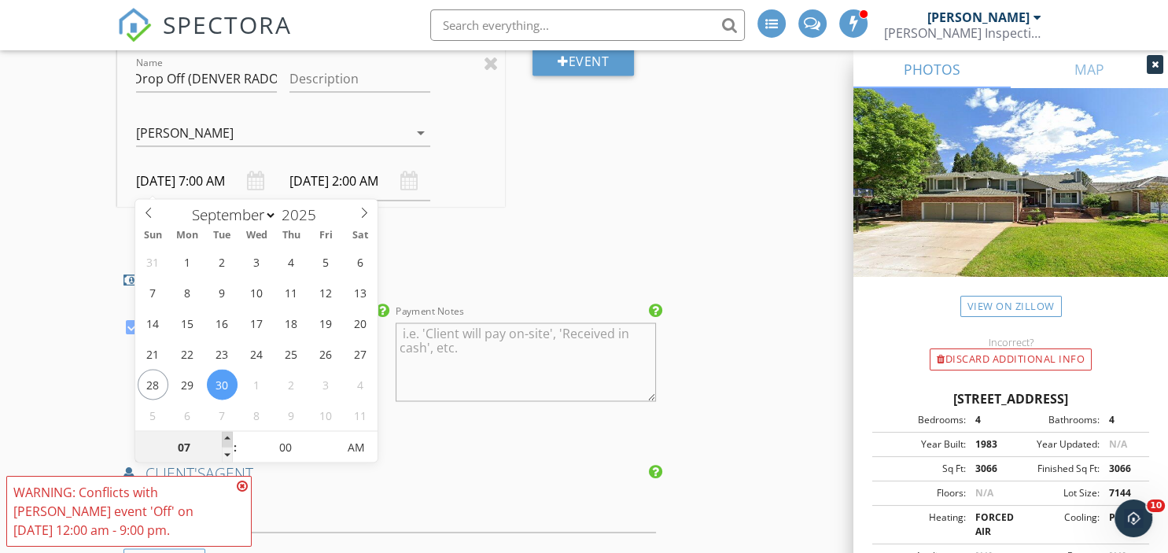
type input "08"
type input "[DATE] 8:00 AM"
click at [226, 437] on span at bounding box center [227, 440] width 11 height 16
type input "09"
type input "[DATE] 9:00 AM"
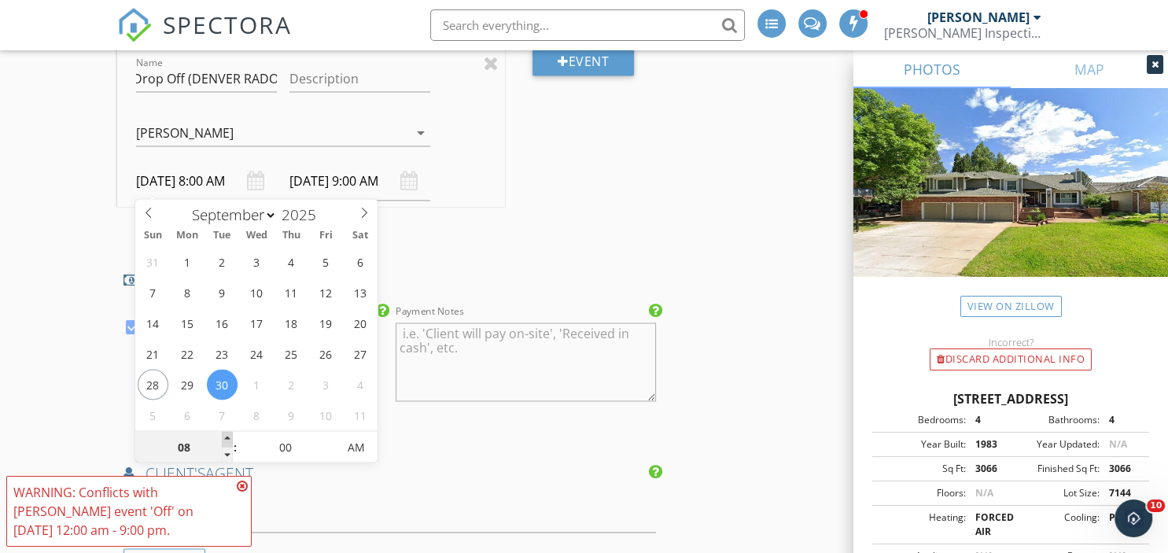
type input "09"
type input "[DATE] 9:00 AM"
click at [226, 437] on span at bounding box center [227, 440] width 11 height 16
type input "10"
type input "[DATE] 10:00 AM"
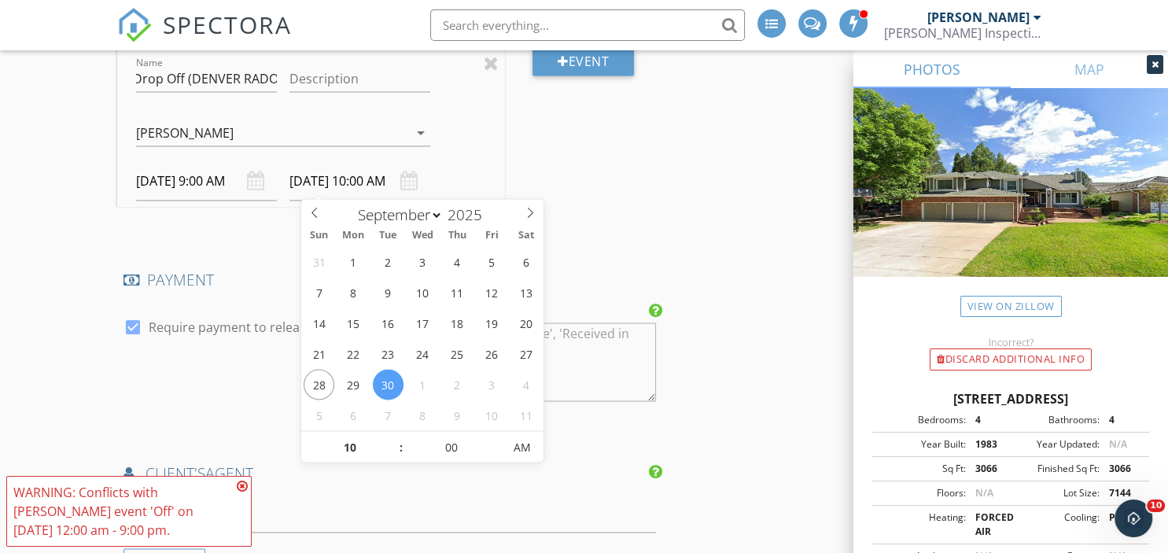
click at [394, 177] on input "[DATE] 10:00 AM" at bounding box center [359, 182] width 141 height 39
type input "11"
type input "[DATE] 11:00 AM"
click at [392, 440] on span at bounding box center [393, 440] width 11 height 16
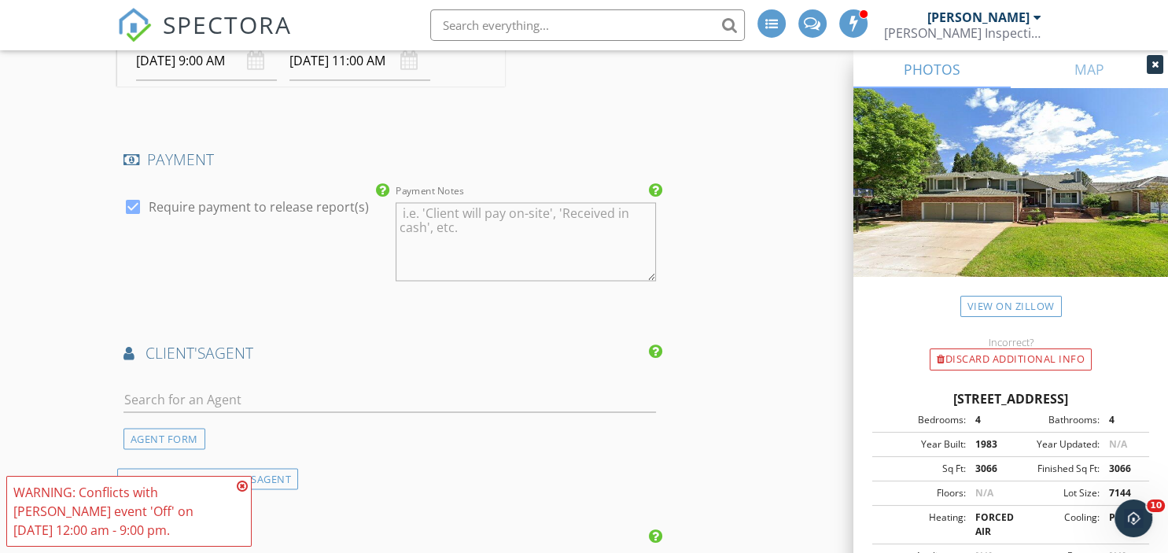
scroll to position [2633, 0]
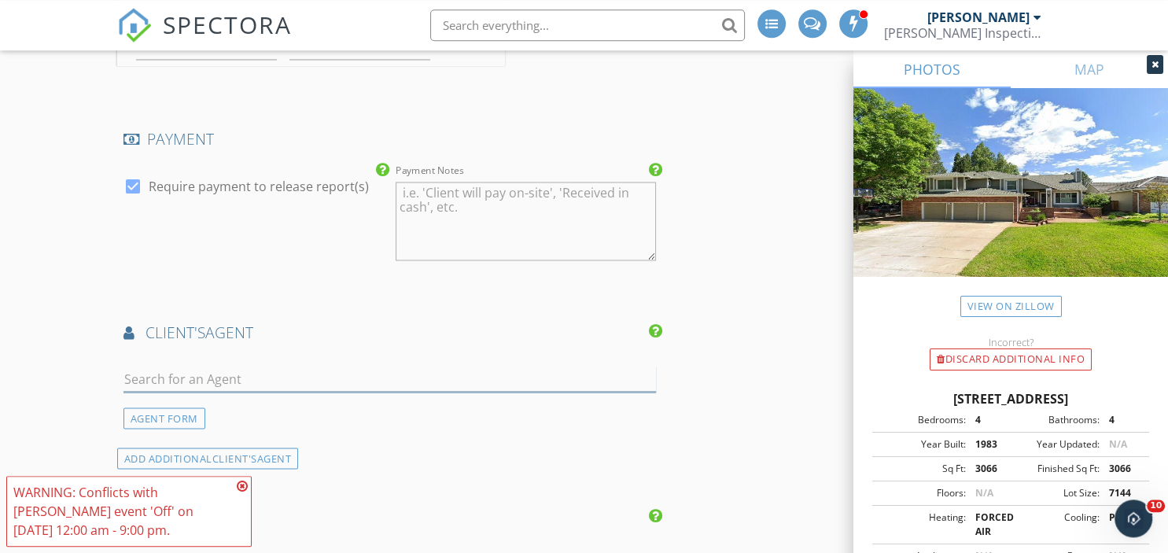
click at [244, 380] on input "text" at bounding box center [389, 379] width 532 height 26
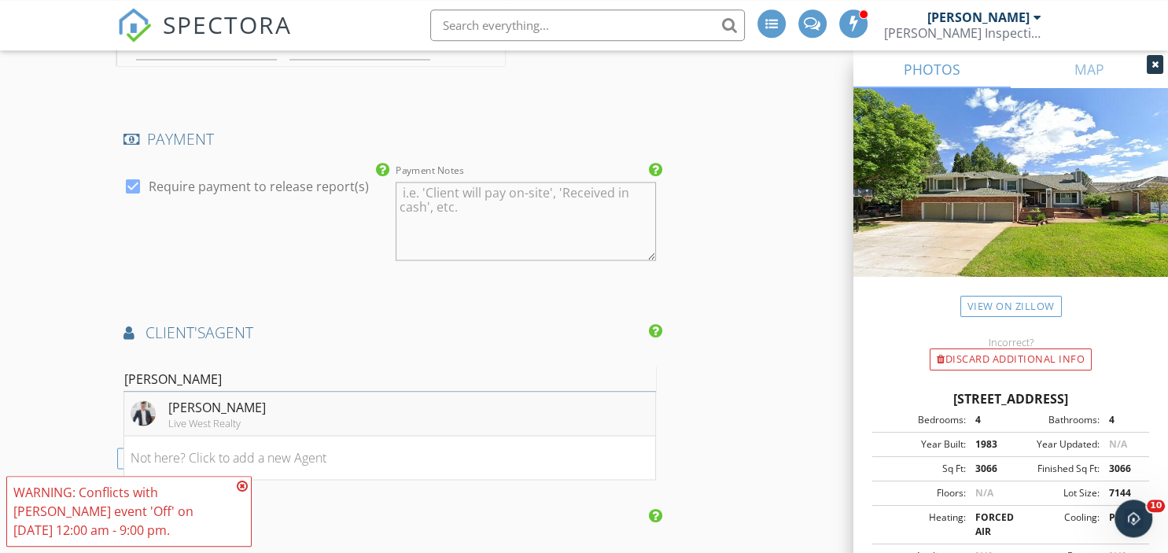
type input "[PERSON_NAME]"
click at [219, 397] on div "[PERSON_NAME]" at bounding box center [217, 406] width 98 height 19
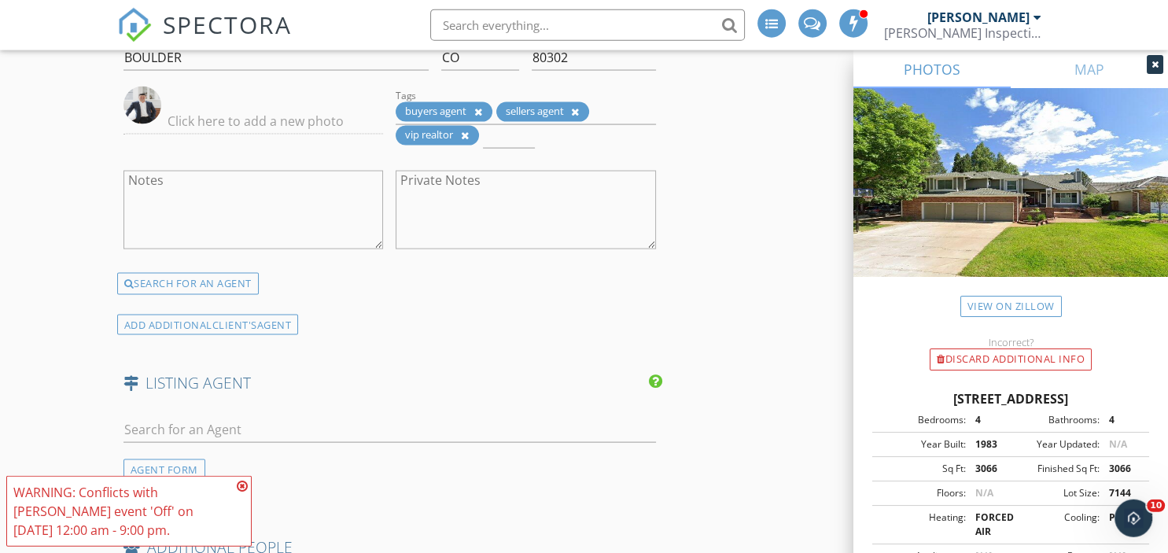
scroll to position [3263, 0]
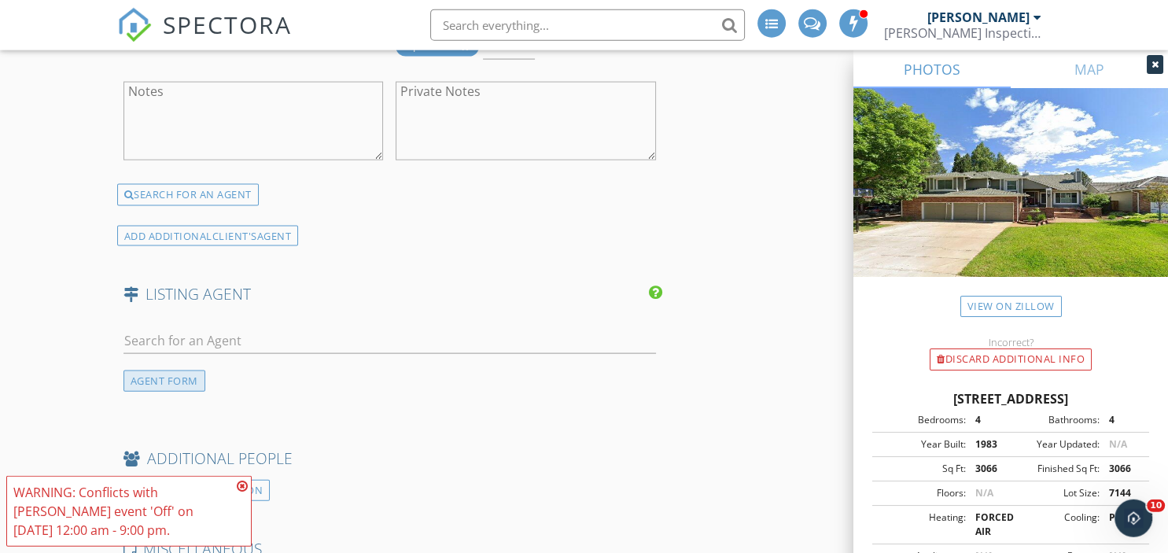
click at [169, 372] on div "AGENT FORM" at bounding box center [164, 380] width 82 height 21
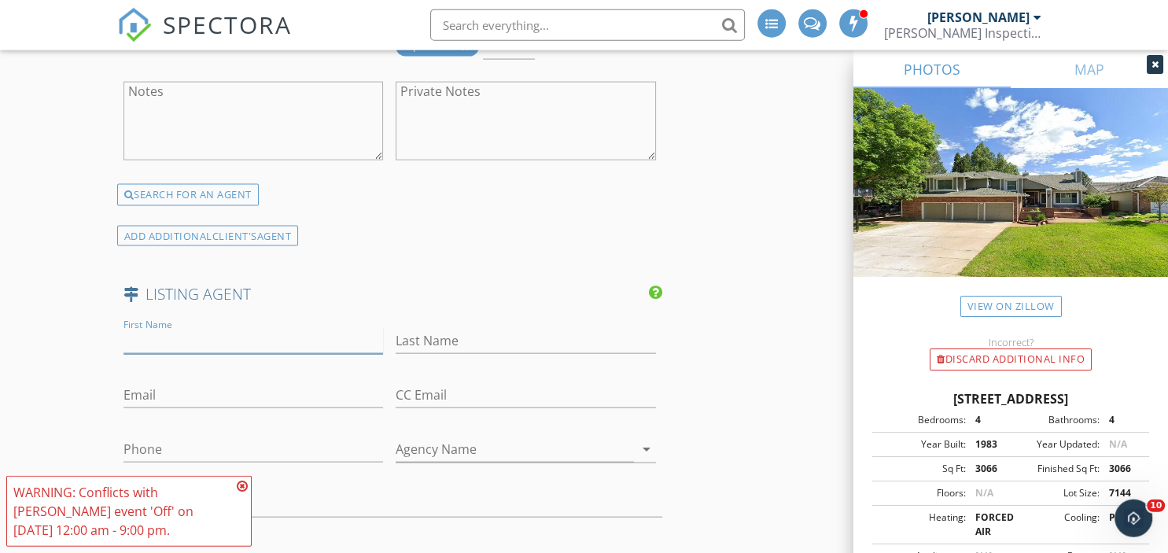
click at [188, 338] on input "First Name" at bounding box center [253, 341] width 260 height 26
type input "[PERSON_NAME]"
click at [176, 382] on input "Email" at bounding box center [253, 395] width 260 height 26
click at [200, 450] on input "Phone" at bounding box center [253, 453] width 260 height 26
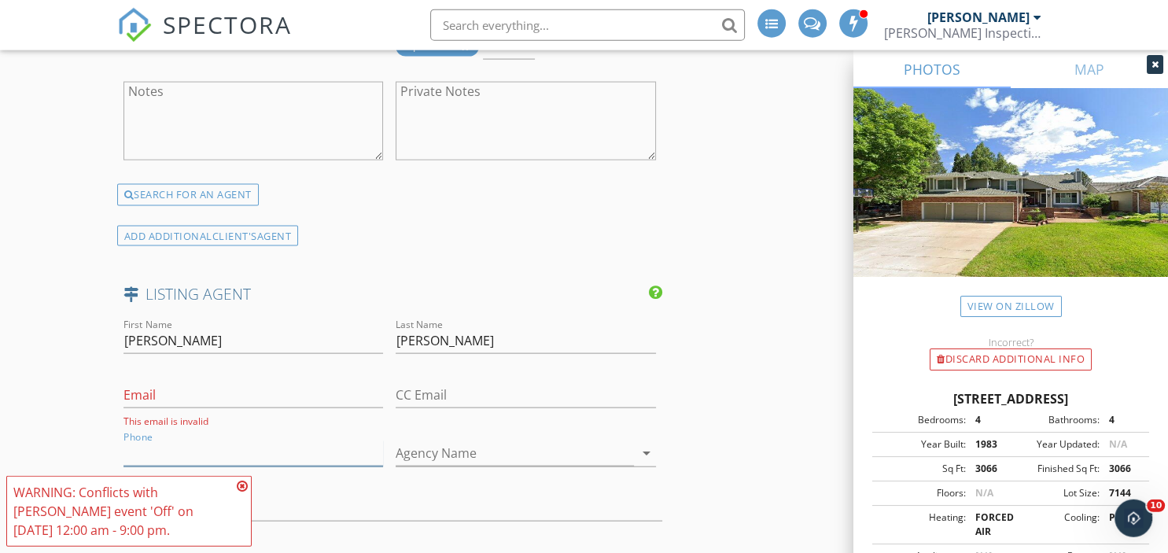
paste input "[PHONE_NUMBER]"
type input "[PHONE_NUMBER]"
click at [175, 382] on input "Email" at bounding box center [253, 395] width 260 height 26
paste input "[PERSON_NAME][EMAIL_ADDRESS][DOMAIN_NAME], [PERSON_NAME] Advantage Realty LLC"
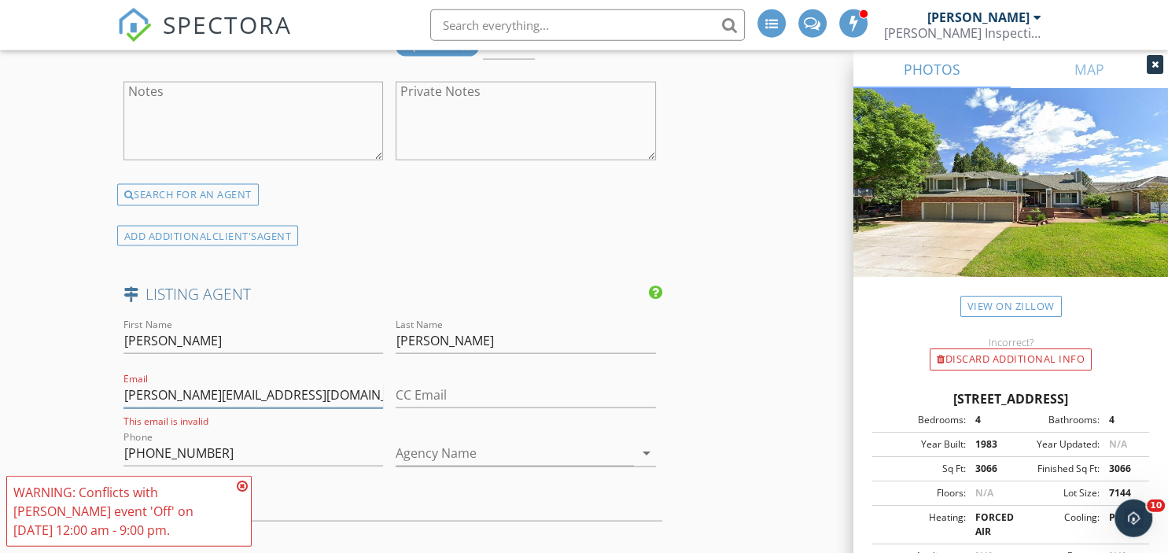
scroll to position [0, 114]
drag, startPoint x: 168, startPoint y: 389, endPoint x: 392, endPoint y: 404, distance: 223.8
click at [384, 404] on input "[PERSON_NAME][EMAIL_ADDRESS][DOMAIN_NAME], [PERSON_NAME] Advantage Realty LLC" at bounding box center [253, 395] width 260 height 26
type input "[PERSON_NAME][EMAIL_ADDRESS][DOMAIN_NAME],"
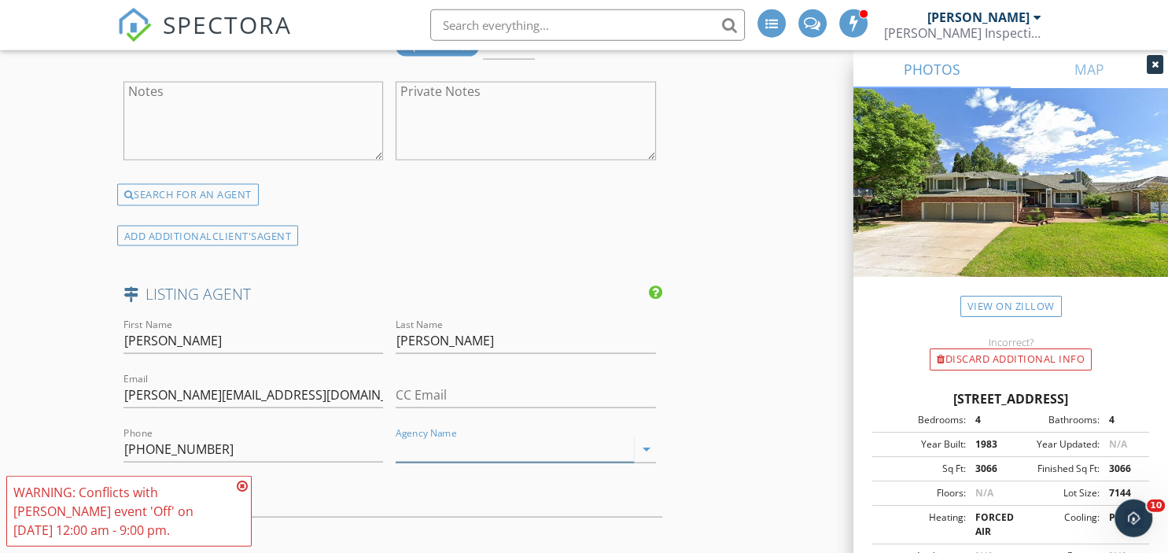
click at [483, 450] on input "Agency Name" at bounding box center [515, 449] width 238 height 26
paste input "[PERSON_NAME] Advantage Realty LLC"
type input "[PERSON_NAME] Advantage Realty LLC"
click at [307, 387] on input "[PERSON_NAME][EMAIL_ADDRESS][DOMAIN_NAME]," at bounding box center [253, 395] width 260 height 26
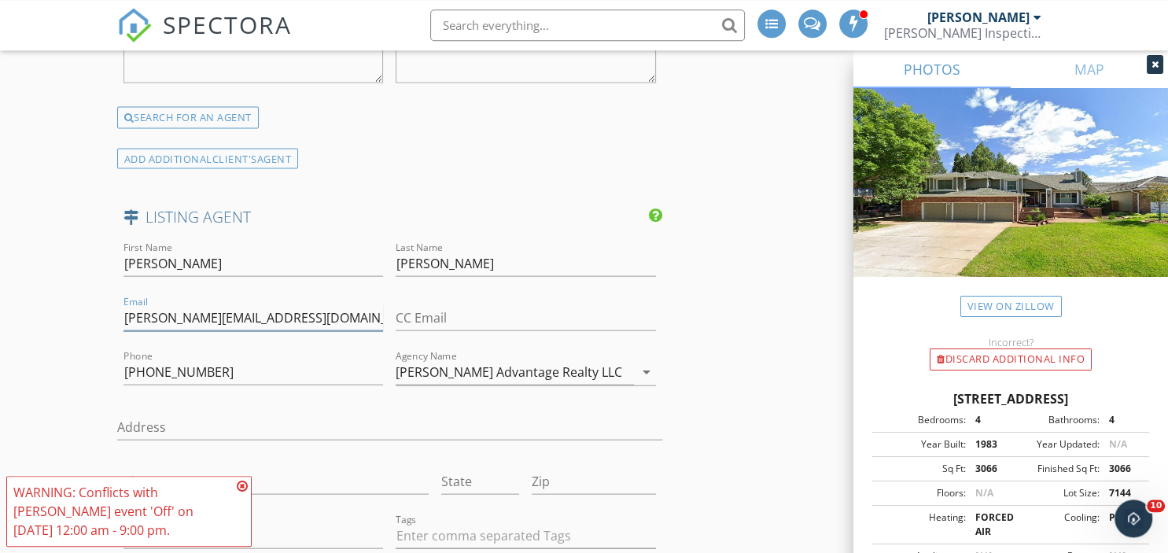
type input "[PERSON_NAME][EMAIL_ADDRESS][DOMAIN_NAME]"
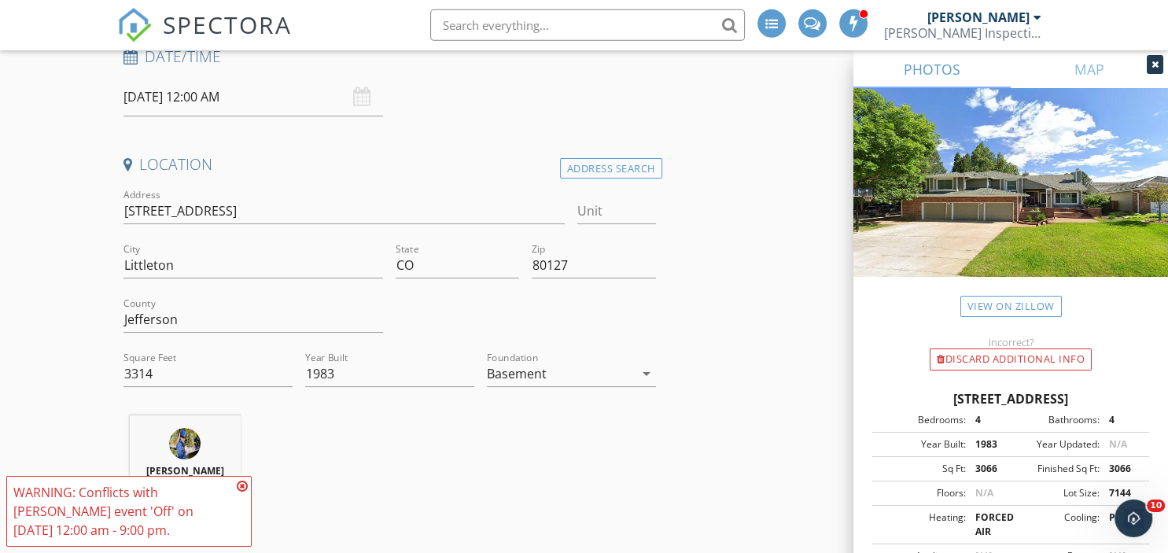
scroll to position [0, 0]
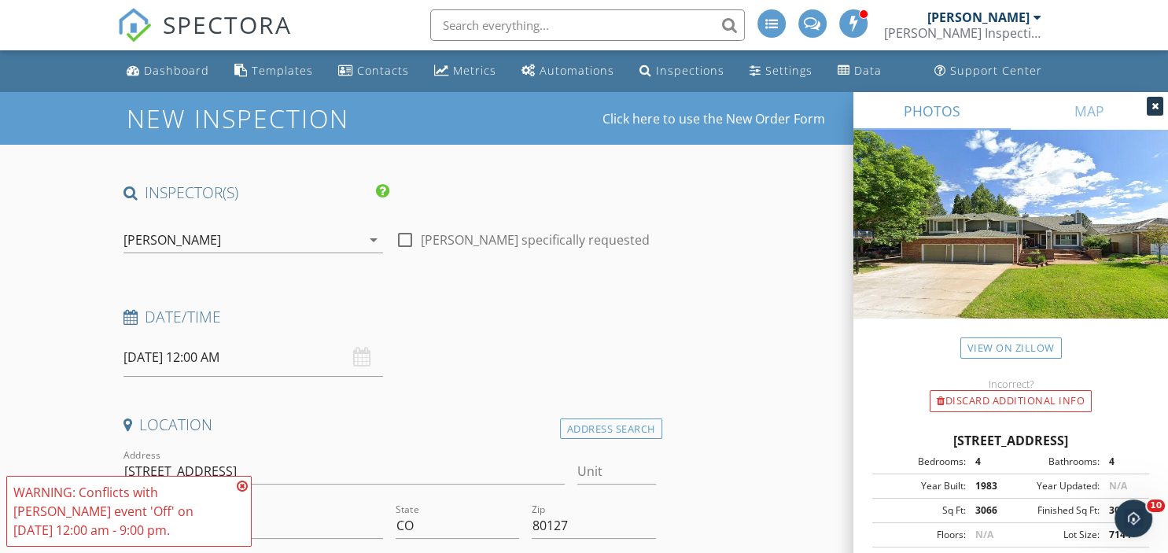
click at [149, 363] on input "[DATE] 12:00 AM" at bounding box center [253, 357] width 260 height 39
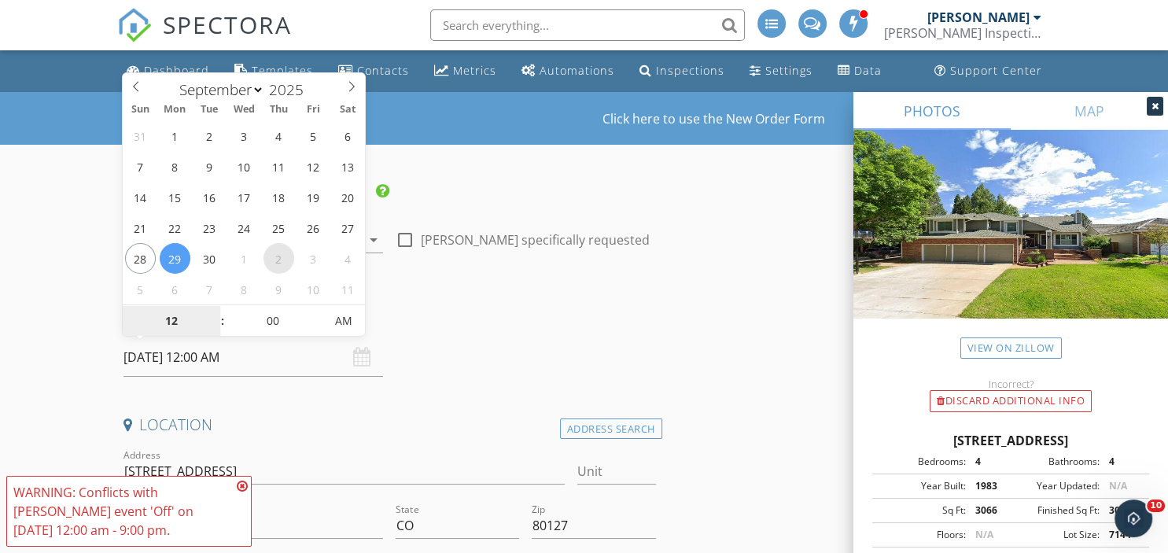
select select "9"
type input "[DATE] 12:00 AM"
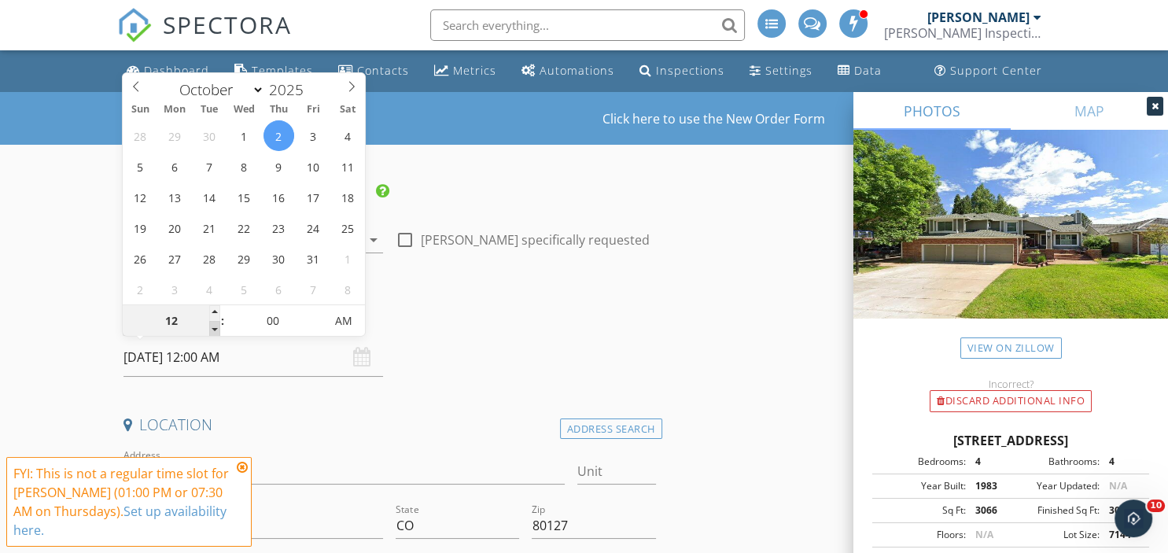
type input "11"
type input "[DATE] 11:00 PM"
click at [212, 329] on span at bounding box center [214, 329] width 11 height 16
type input "10"
type input "[DATE] 10:00 PM"
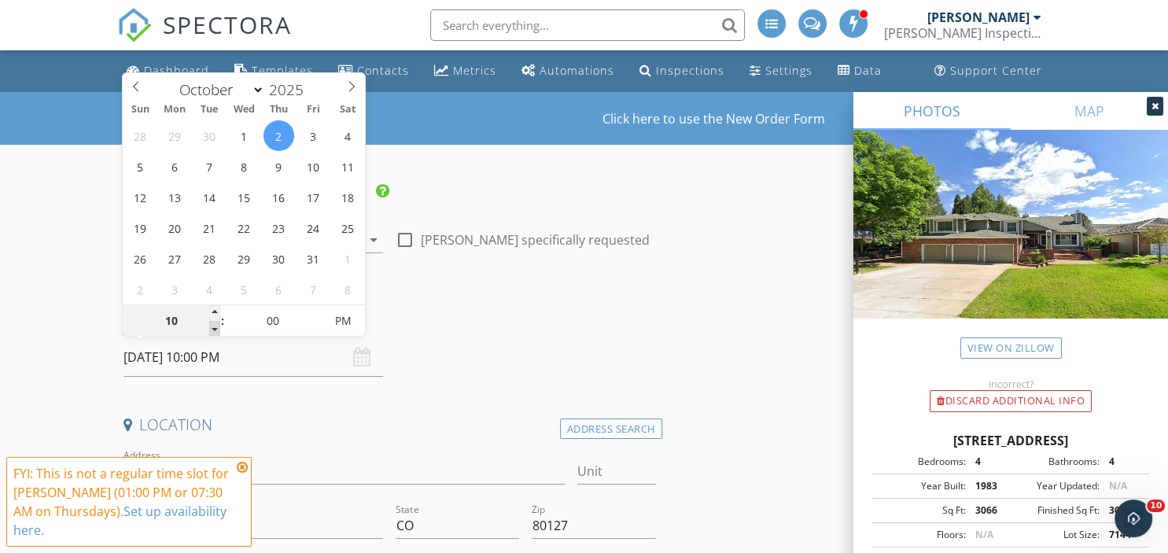
click at [212, 329] on span at bounding box center [214, 329] width 11 height 16
type input "09"
type input "[DATE] 9:00 PM"
click at [212, 329] on span at bounding box center [214, 329] width 11 height 16
type input "08"
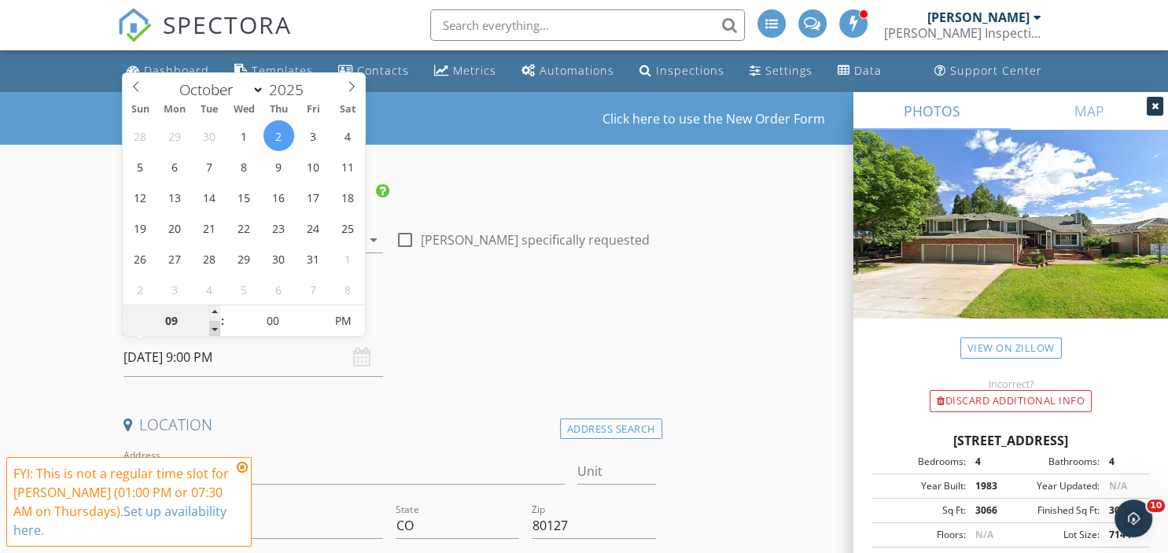
type input "[DATE] 8:00 PM"
click at [212, 329] on span at bounding box center [214, 329] width 11 height 16
type input "07"
type input "[DATE] 7:00 PM"
click at [212, 329] on span at bounding box center [214, 329] width 11 height 16
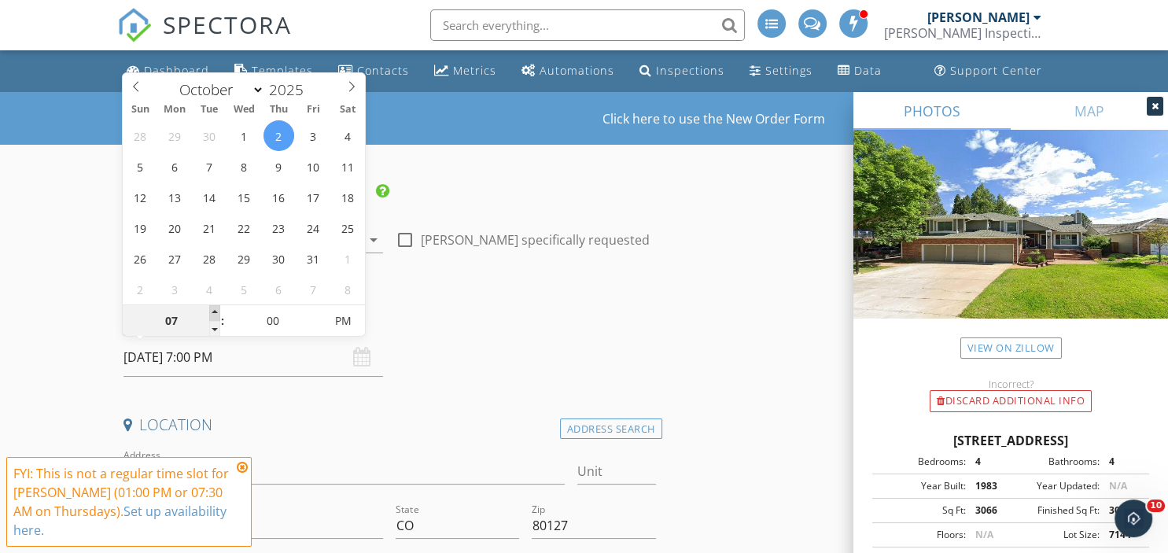
type input "08"
click at [214, 313] on span at bounding box center [214, 313] width 11 height 16
type input "[DATE] 8:00 AM"
click at [338, 319] on span "AM" at bounding box center [343, 320] width 43 height 31
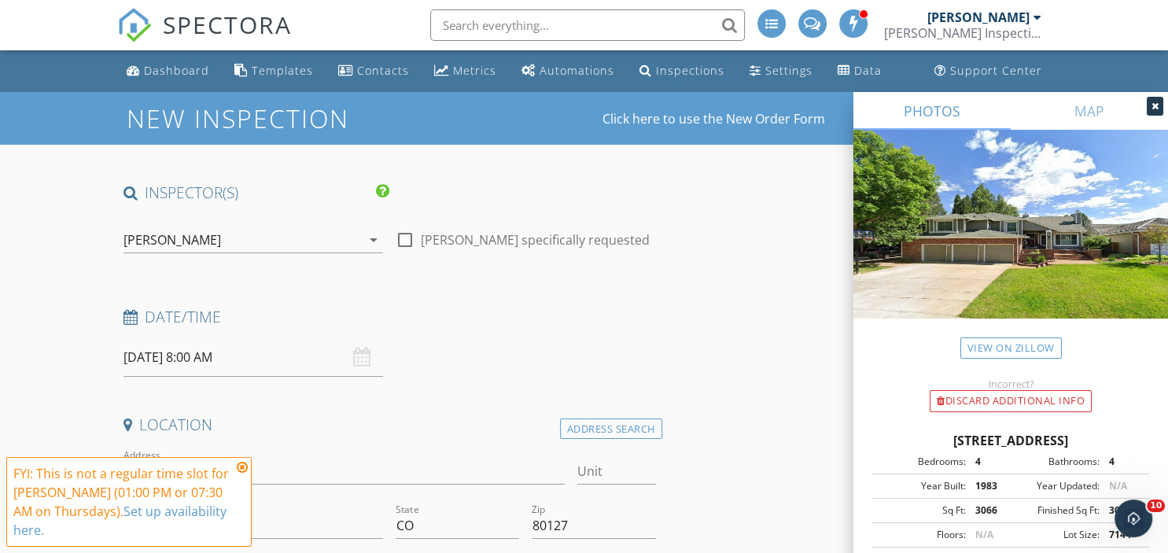
click at [571, 320] on h4 "Date/Time" at bounding box center [389, 317] width 532 height 20
